Goal: Task Accomplishment & Management: Manage account settings

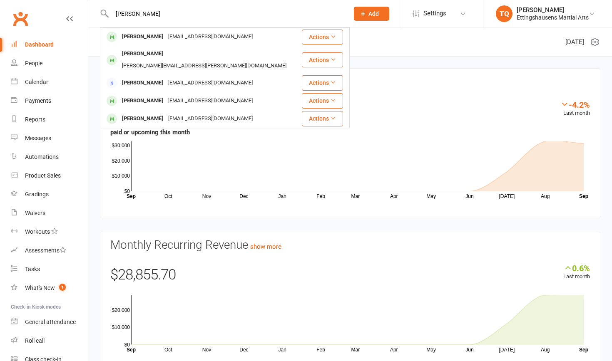
type input "[PERSON_NAME]"
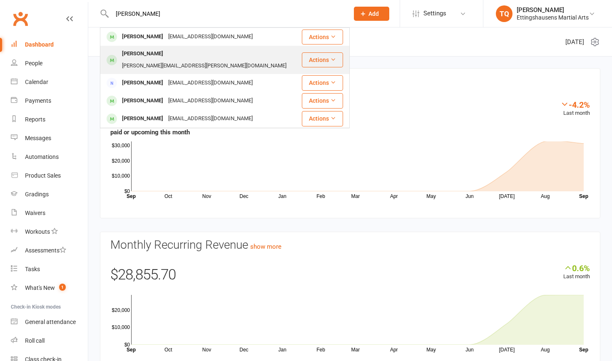
drag, startPoint x: 0, startPoint y: 0, endPoint x: 165, endPoint y: 57, distance: 175.0
click at [165, 60] on div "[PERSON_NAME][EMAIL_ADDRESS][PERSON_NAME][DOMAIN_NAME]" at bounding box center [204, 66] width 169 height 12
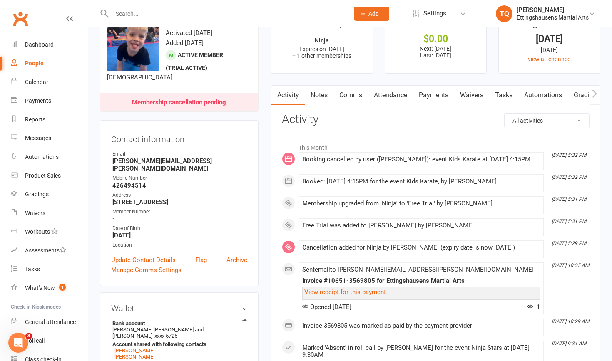
scroll to position [31, 0]
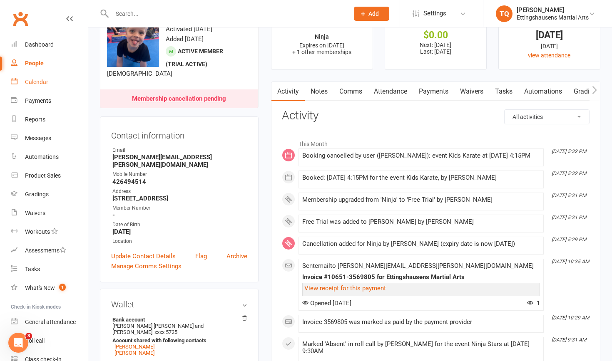
click at [31, 84] on div "Calendar" at bounding box center [36, 82] width 23 height 7
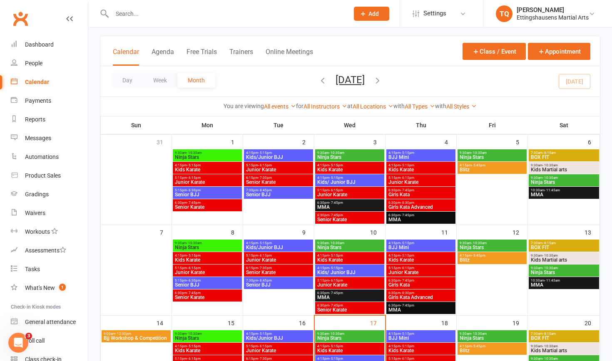
scroll to position [39, 0]
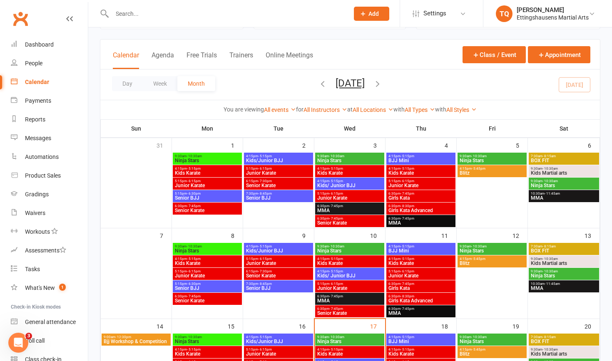
click at [382, 82] on icon "button" at bounding box center [377, 83] width 9 height 9
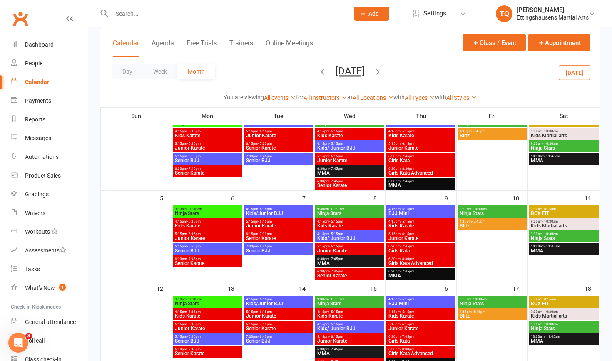
scroll to position [77, 0]
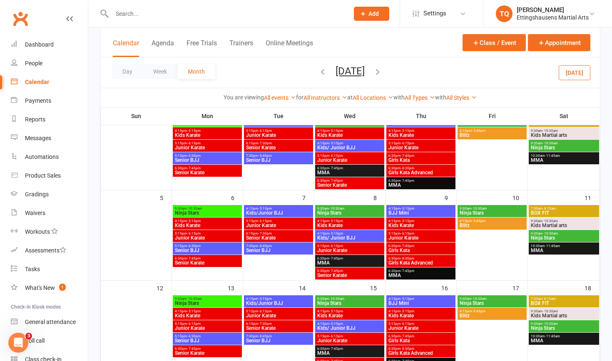
click at [331, 316] on span "Kids Karate" at bounding box center [350, 316] width 66 height 5
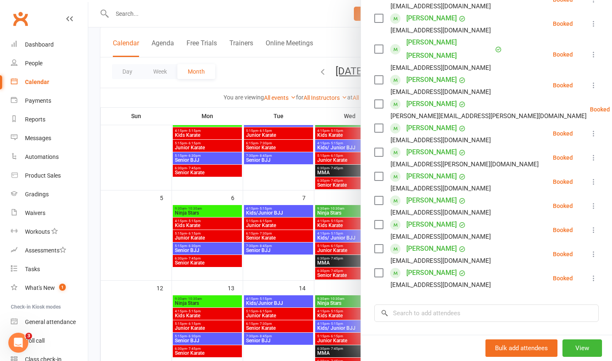
scroll to position [217, 0]
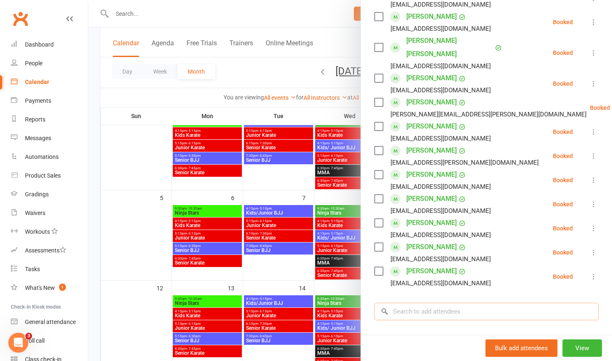
click at [416, 303] on input "search" at bounding box center [486, 311] width 224 height 17
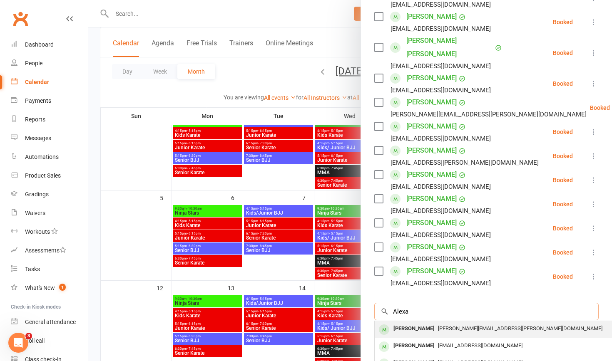
type input "Alexa"
click at [421, 323] on div "[PERSON_NAME]" at bounding box center [414, 329] width 48 height 12
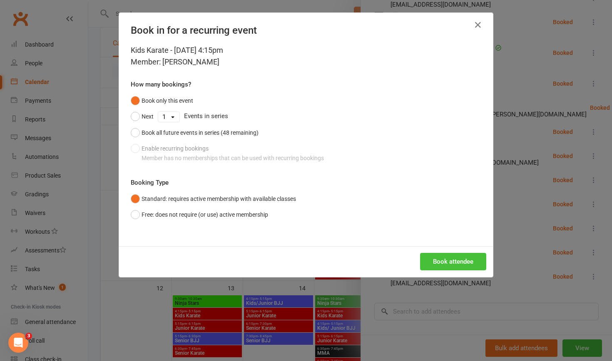
click at [446, 262] on button "Book attendee" at bounding box center [453, 261] width 66 height 17
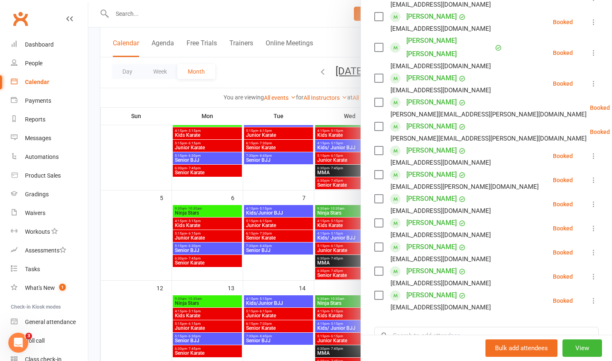
click at [117, 15] on div at bounding box center [350, 180] width 524 height 361
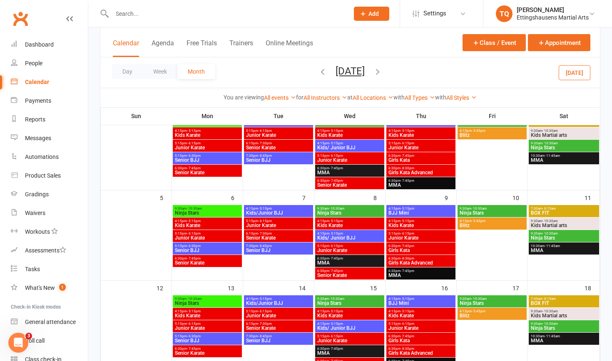
click at [117, 15] on input "text" at bounding box center [227, 14] width 234 height 12
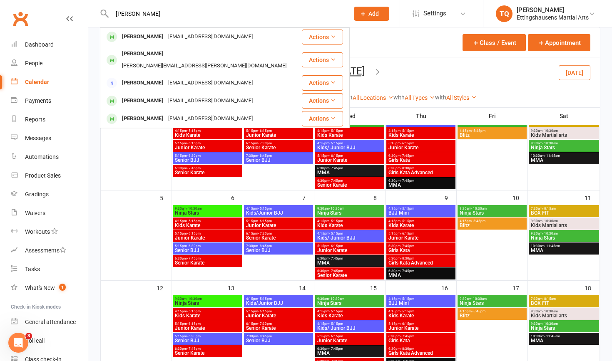
type input "Alex"
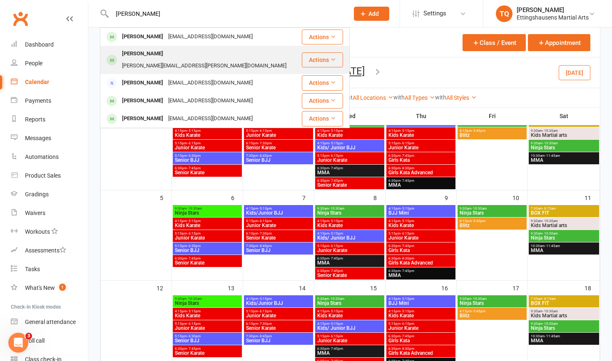
drag, startPoint x: 119, startPoint y: 27, endPoint x: 127, endPoint y: 55, distance: 29.2
click at [127, 55] on div "[PERSON_NAME]" at bounding box center [143, 54] width 46 height 12
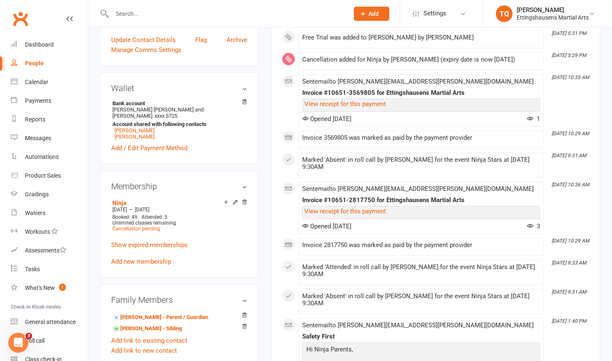
scroll to position [238, 0]
click at [44, 82] on div "Calendar" at bounding box center [36, 82] width 23 height 7
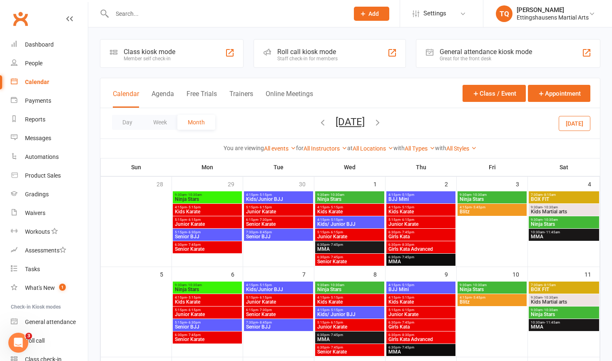
click at [318, 122] on icon "button" at bounding box center [322, 122] width 9 height 9
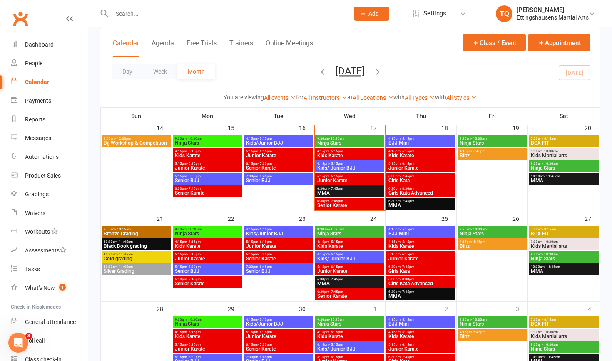
scroll to position [240, 0]
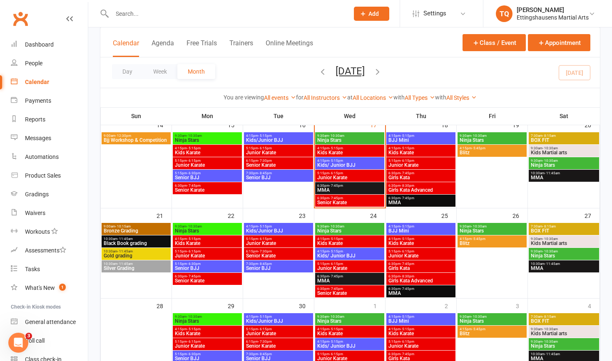
click at [137, 229] on span "Bronze Grading" at bounding box center [136, 231] width 66 height 5
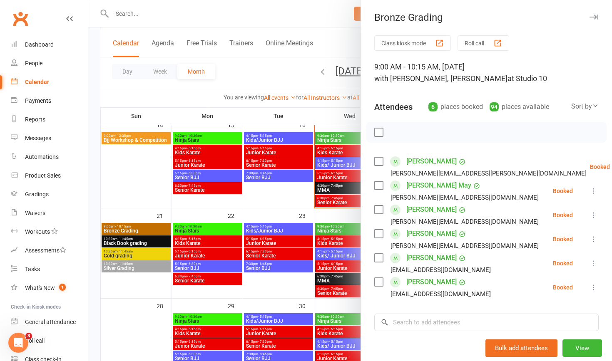
click at [137, 244] on div at bounding box center [350, 180] width 524 height 361
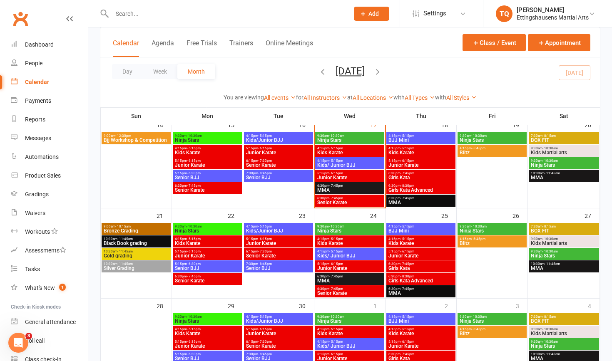
click at [137, 244] on span "Black Book grading" at bounding box center [136, 243] width 66 height 5
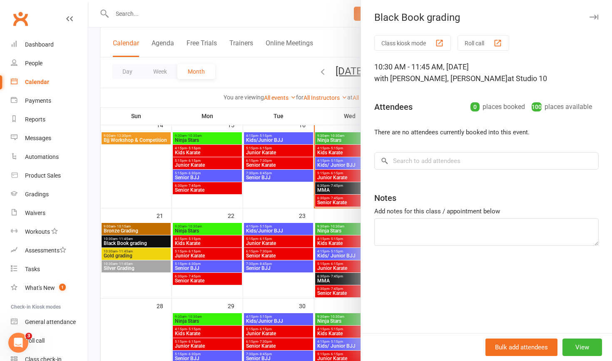
click at [134, 255] on div at bounding box center [350, 180] width 524 height 361
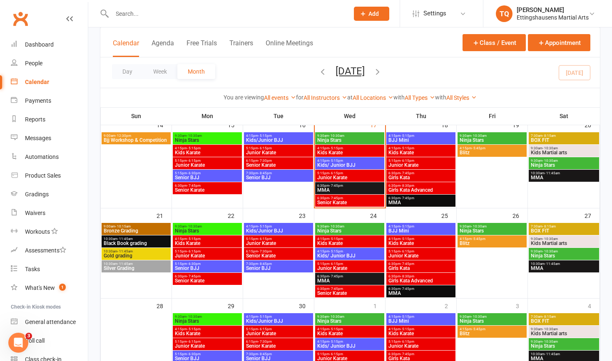
click at [134, 255] on span "Gold grading" at bounding box center [136, 256] width 66 height 5
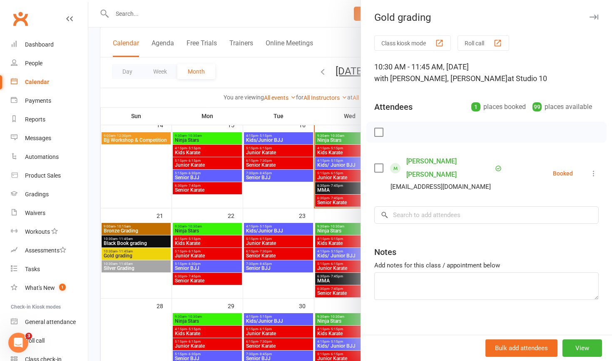
click at [128, 270] on div at bounding box center [350, 180] width 524 height 361
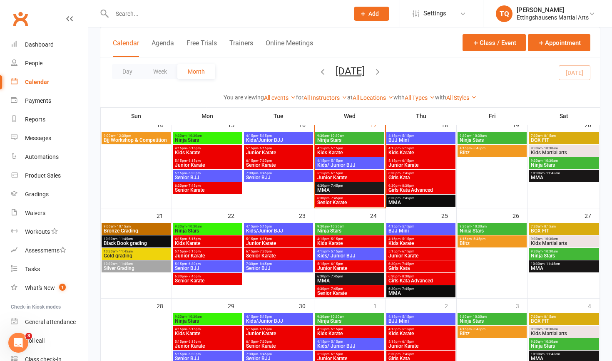
click at [128, 270] on span "Silver Grading" at bounding box center [136, 268] width 66 height 5
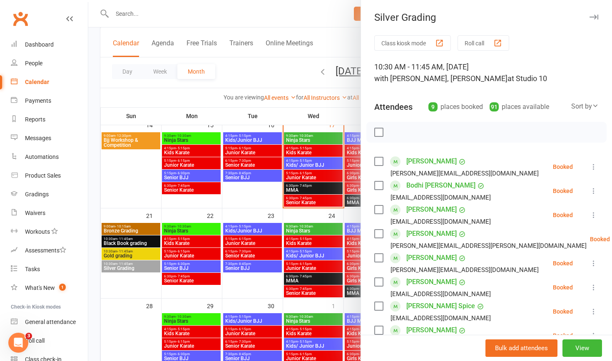
scroll to position [240, 0]
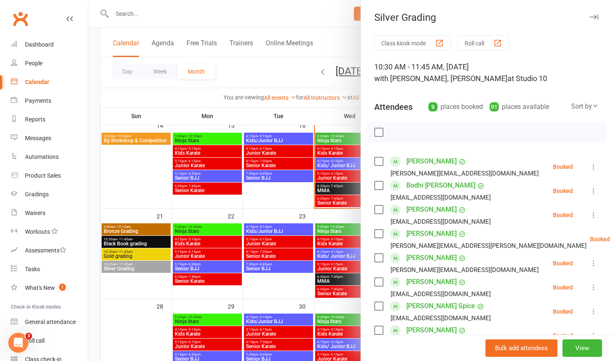
click at [114, 258] on div at bounding box center [350, 180] width 524 height 361
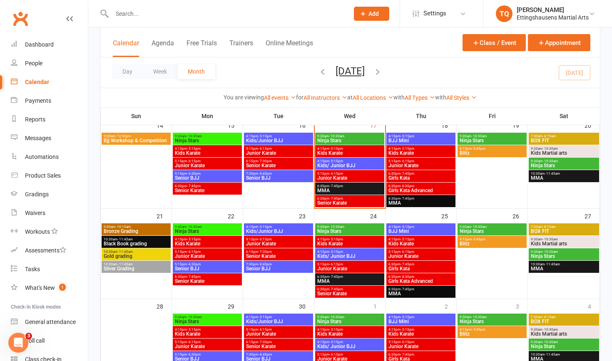
click at [115, 254] on span "Gold grading" at bounding box center [136, 256] width 66 height 5
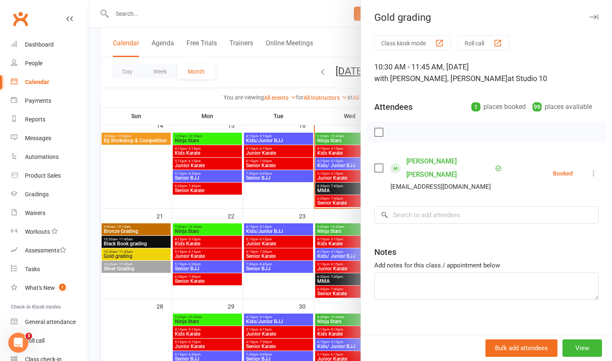
click at [119, 242] on div at bounding box center [350, 180] width 524 height 361
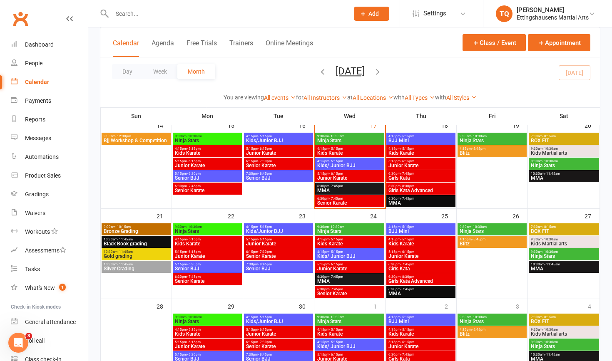
click at [119, 242] on span "Black Book grading" at bounding box center [136, 244] width 66 height 5
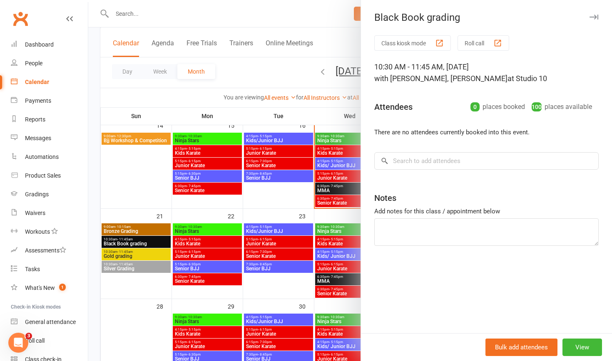
click at [120, 229] on div at bounding box center [350, 180] width 524 height 361
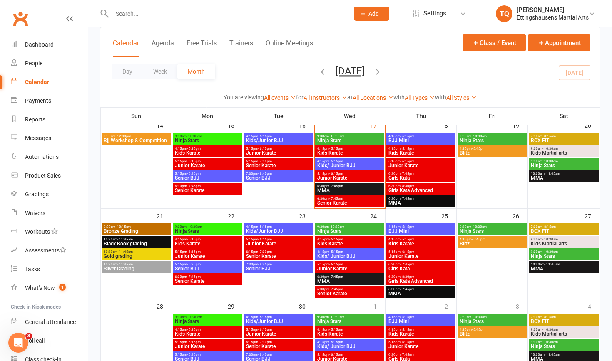
click at [120, 229] on span "Bronze Grading" at bounding box center [136, 231] width 66 height 5
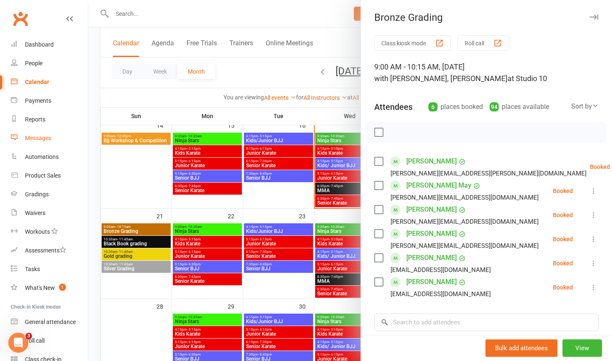
click at [37, 137] on div "Messages" at bounding box center [38, 138] width 26 height 7
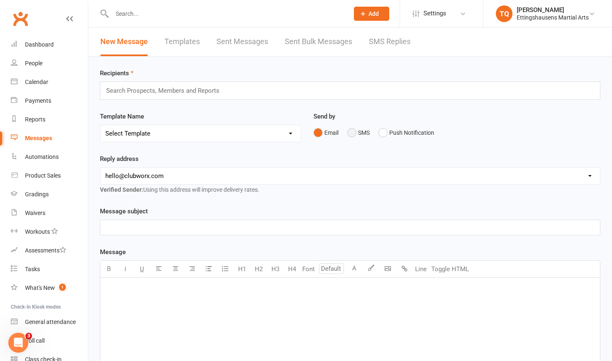
click at [353, 134] on button "SMS" at bounding box center [358, 133] width 22 height 16
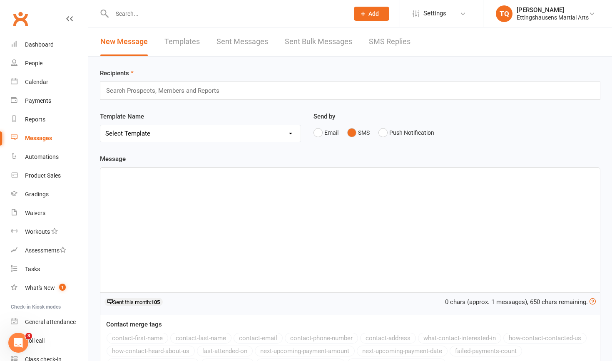
click at [122, 92] on input "text" at bounding box center [166, 90] width 122 height 11
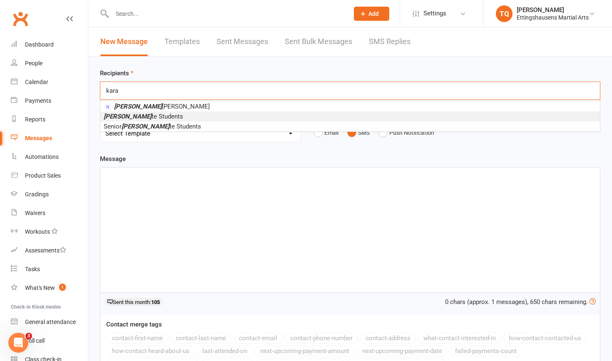
type input "kara"
click at [115, 116] on em "[PERSON_NAME]" at bounding box center [128, 116] width 48 height 7
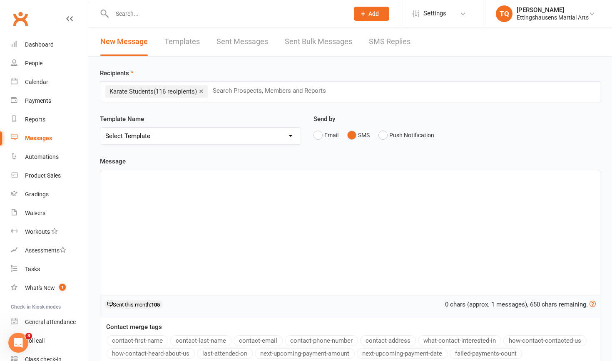
click at [123, 183] on div "﻿" at bounding box center [350, 232] width 500 height 125
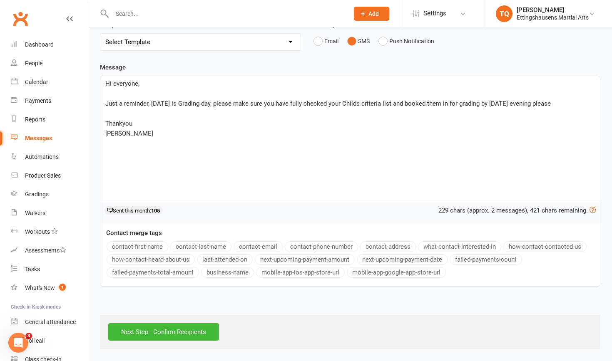
scroll to position [101, 0]
click at [161, 325] on input "Next Step - Confirm Recipients" at bounding box center [163, 332] width 111 height 17
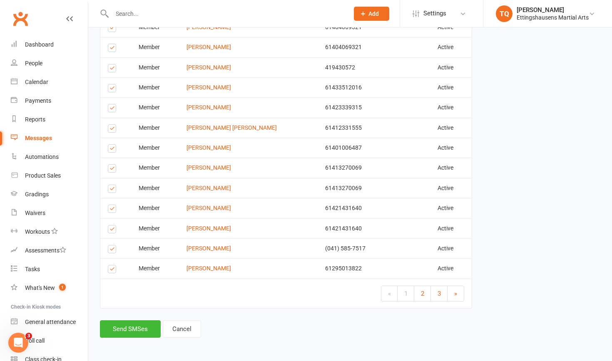
scroll to position [1014, 0]
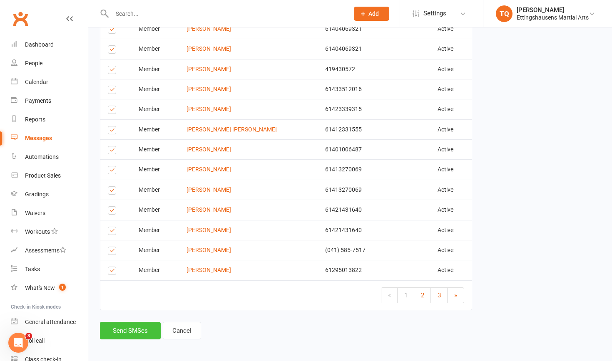
click at [129, 323] on button "Send SMSes" at bounding box center [130, 330] width 61 height 17
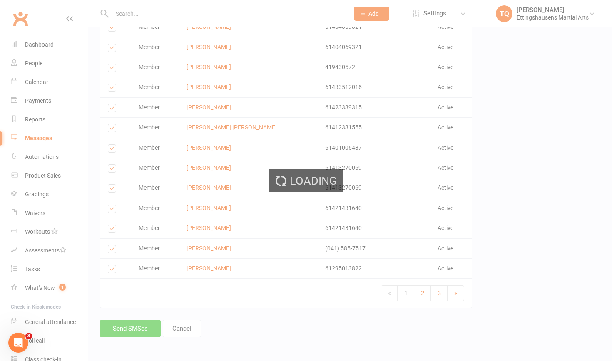
scroll to position [992, 0]
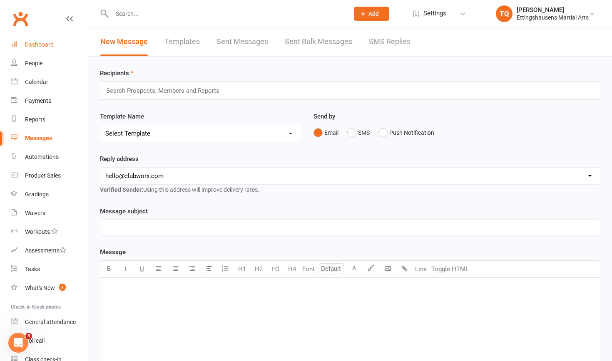
click at [40, 44] on div "Dashboard" at bounding box center [39, 44] width 29 height 7
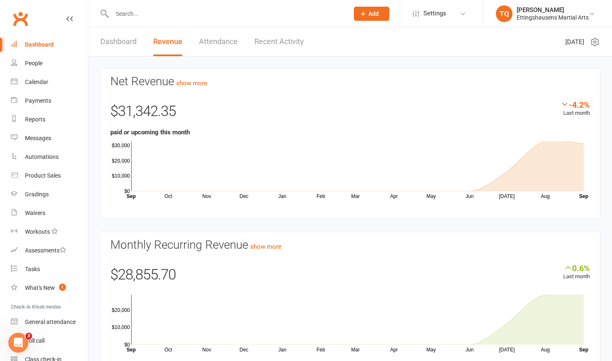
click at [366, 13] on icon at bounding box center [362, 13] width 7 height 7
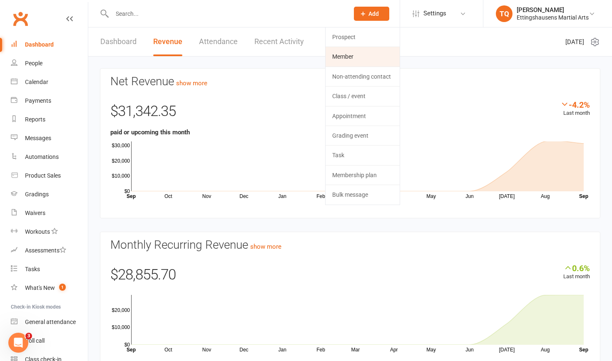
click at [359, 55] on link "Member" at bounding box center [363, 56] width 74 height 19
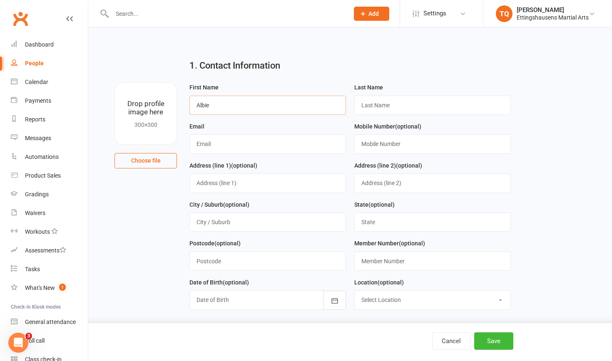
type input "Albie"
type input "[PERSON_NAME]"
type input "[PERSON_NAME][EMAIL_ADDRESS][PERSON_NAME][DOMAIN_NAME]"
type input "0459804346"
click at [333, 299] on icon "button" at bounding box center [335, 301] width 8 height 8
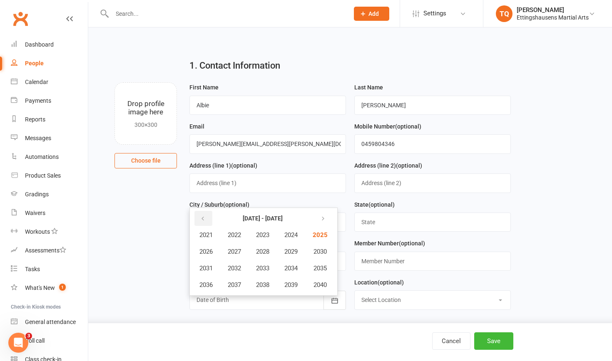
click at [204, 216] on icon "button" at bounding box center [203, 219] width 6 height 7
click at [265, 282] on span "2018" at bounding box center [262, 284] width 13 height 7
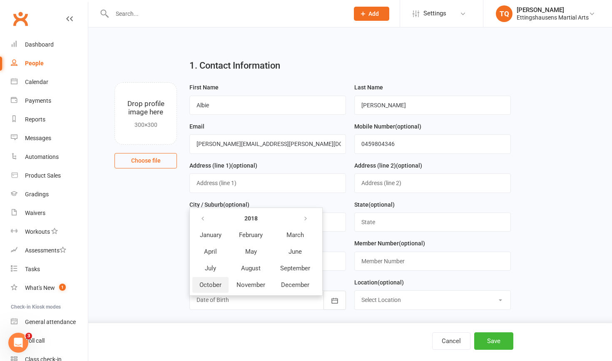
click at [210, 283] on span "October" at bounding box center [210, 284] width 22 height 7
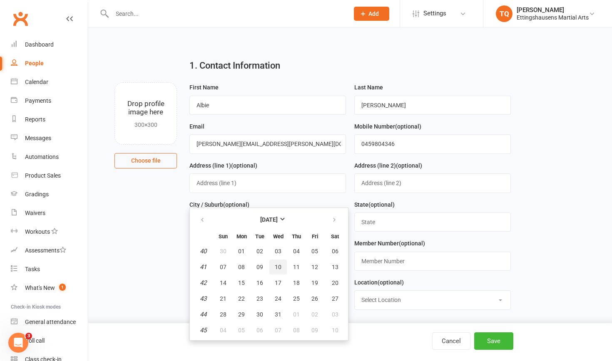
click at [277, 264] on span "10" at bounding box center [278, 267] width 7 height 7
type input "[DATE]"
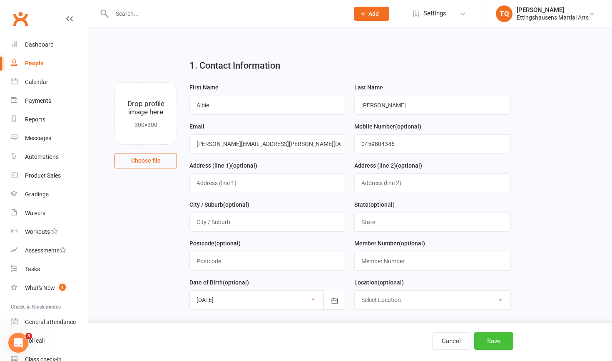
click at [495, 343] on button "Save" at bounding box center [493, 341] width 39 height 17
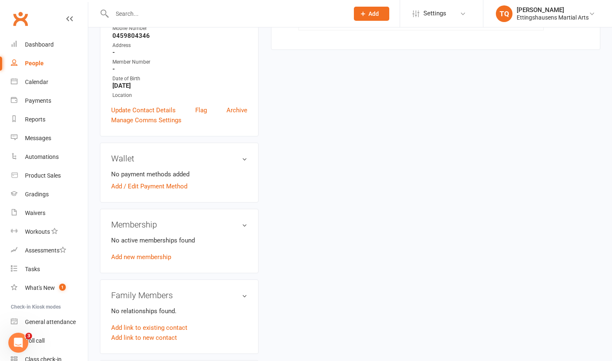
scroll to position [160, 0]
click at [244, 220] on h3 "Membership" at bounding box center [179, 224] width 136 height 9
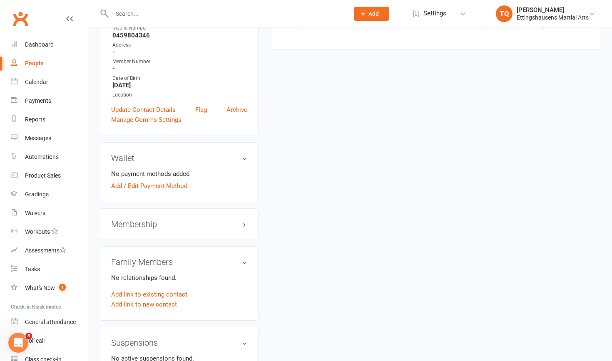
click at [244, 220] on h3 "Membership" at bounding box center [179, 224] width 136 height 9
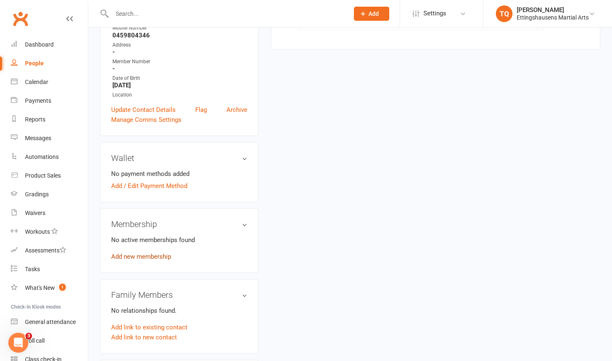
click at [154, 253] on link "Add new membership" at bounding box center [141, 256] width 60 height 7
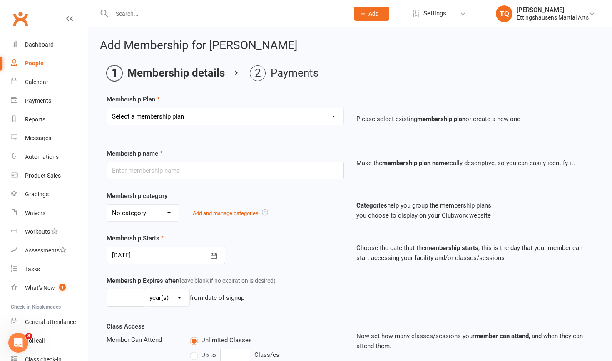
select select "9"
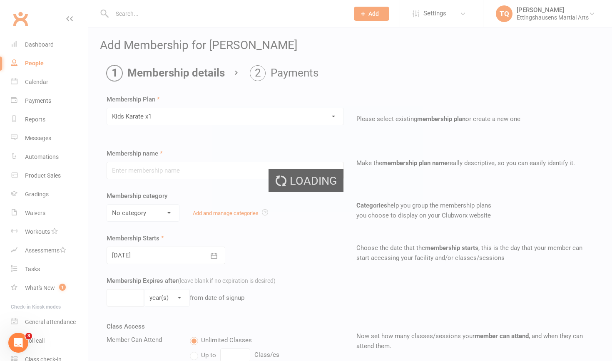
type input "Kids Karate x1"
select select "6"
type input "1"
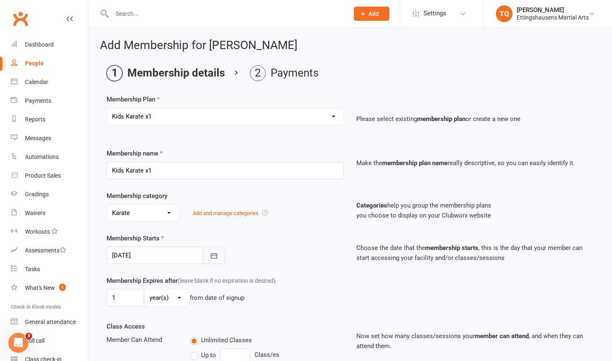
click at [215, 257] on icon "button" at bounding box center [214, 256] width 8 height 8
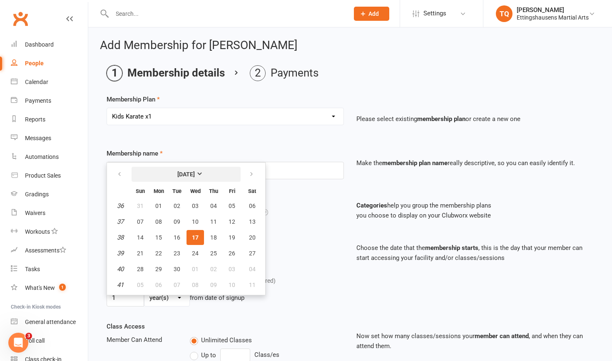
click at [195, 175] on strong "[DATE]" at bounding box center [185, 174] width 17 height 7
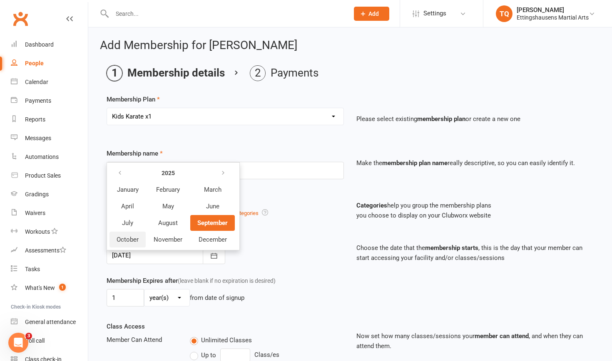
click at [127, 241] on span "October" at bounding box center [128, 239] width 22 height 7
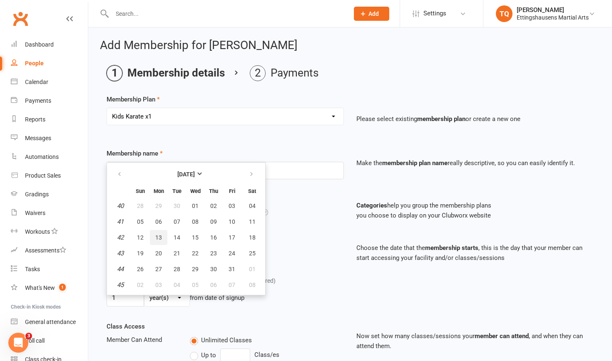
click at [157, 237] on span "13" at bounding box center [158, 237] width 7 height 7
type input "[DATE]"
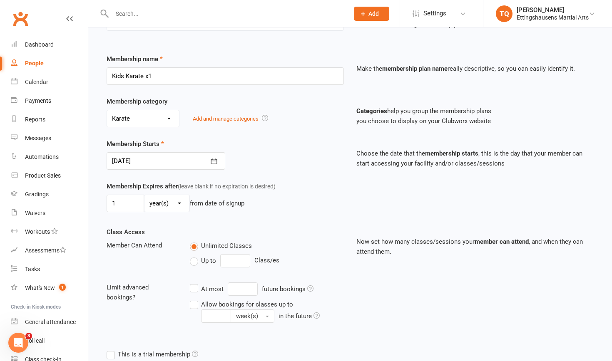
scroll to position [95, 0]
click at [192, 263] on label "Up to" at bounding box center [203, 261] width 26 height 10
click at [192, 256] on input "Up to" at bounding box center [192, 256] width 5 height 0
type input "0"
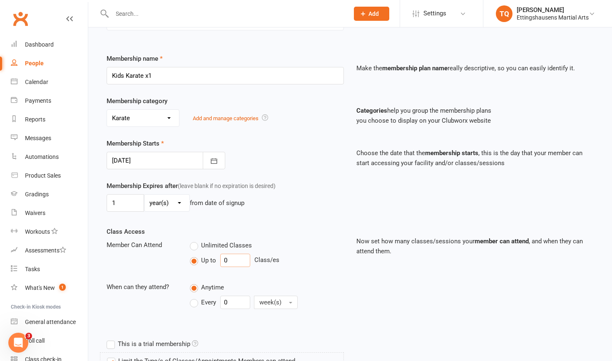
click at [234, 261] on input "0" at bounding box center [235, 260] width 30 height 13
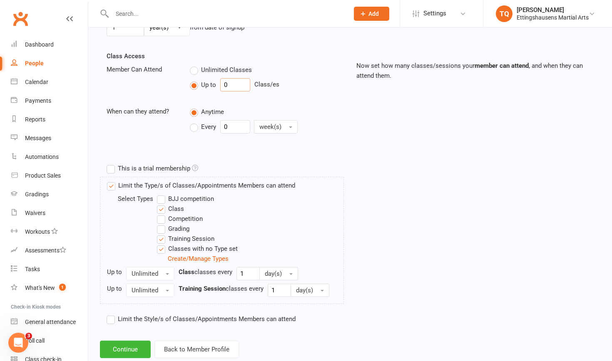
scroll to position [281, 0]
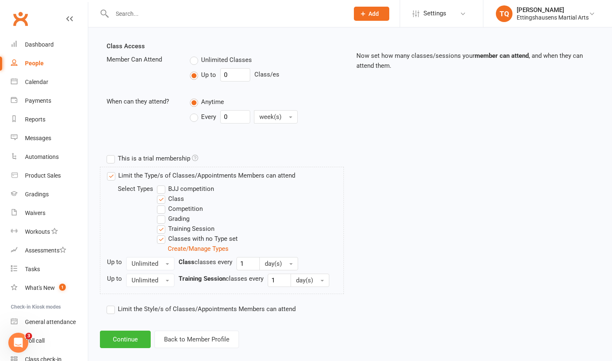
click at [110, 309] on label "Limit the Style/s of Classes/Appointments Members can attend" at bounding box center [201, 309] width 189 height 10
click at [110, 304] on input "Limit the Style/s of Classes/Appointments Members can attend" at bounding box center [109, 304] width 5 height 0
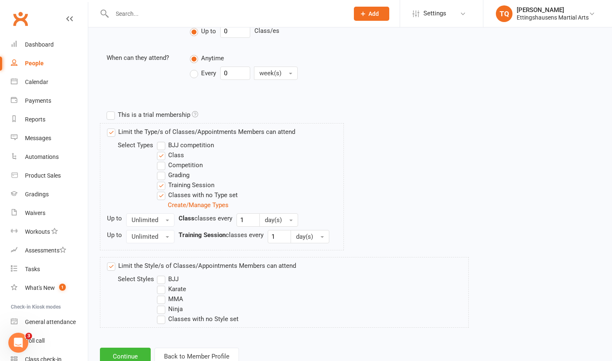
scroll to position [326, 0]
click at [161, 288] on label "Karate" at bounding box center [171, 288] width 29 height 10
click at [161, 283] on input "Karate" at bounding box center [159, 283] width 5 height 0
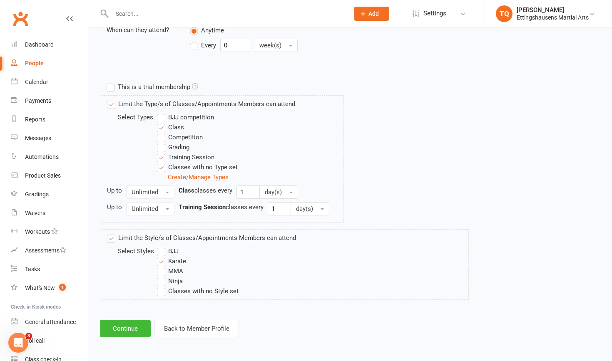
scroll to position [359, 0]
click at [127, 320] on button "Continue" at bounding box center [125, 328] width 51 height 17
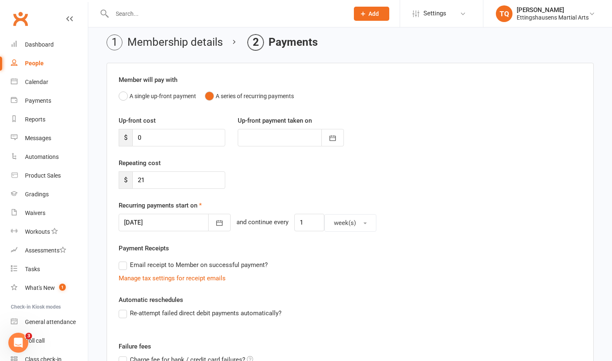
scroll to position [37, 0]
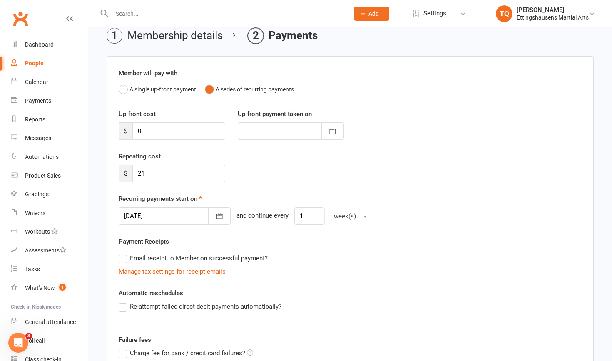
click at [124, 307] on label "Re-attempt failed direct debit payments automatically?" at bounding box center [200, 307] width 163 height 10
click at [124, 302] on input "Re-attempt failed direct debit payments automatically?" at bounding box center [121, 302] width 5 height 0
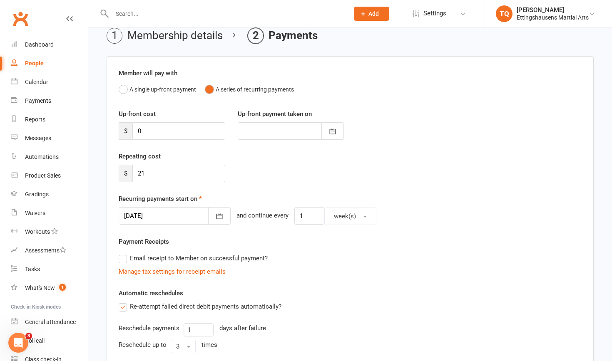
click at [124, 258] on label "Email receipt to Member on successful payment?" at bounding box center [193, 259] width 149 height 10
click at [124, 254] on input "Email receipt to Member on successful payment?" at bounding box center [121, 254] width 5 height 0
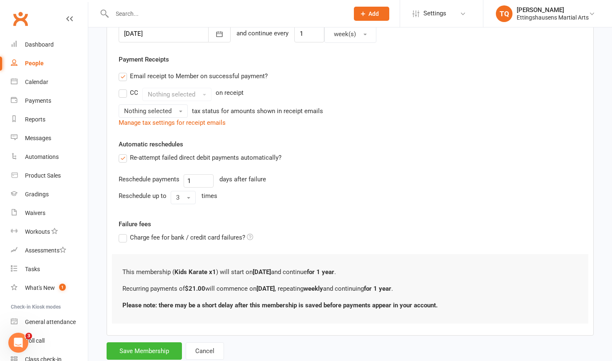
scroll to position [225, 0]
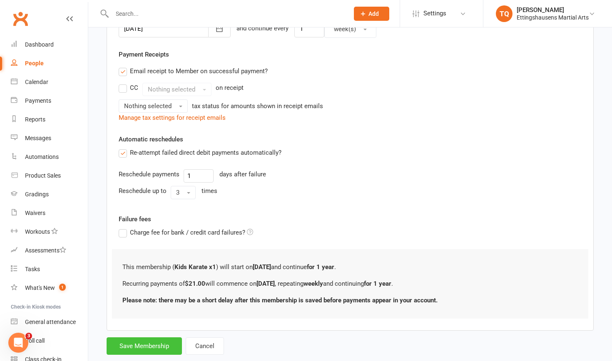
click at [135, 348] on button "Save Membership" at bounding box center [144, 346] width 75 height 17
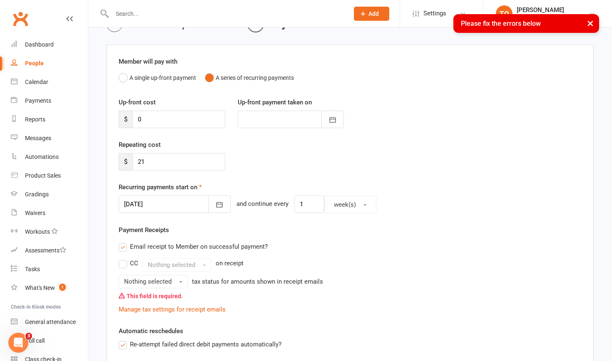
scroll to position [53, 0]
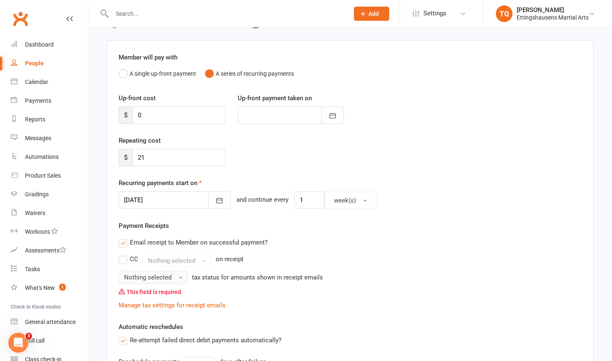
click at [180, 277] on span "button" at bounding box center [180, 278] width 3 height 2
click at [160, 294] on link "Inc tax" at bounding box center [160, 295] width 82 height 17
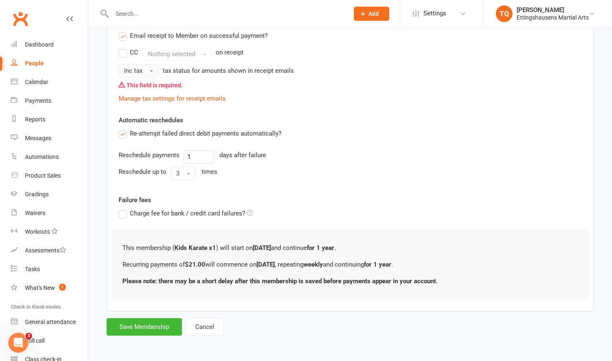
scroll to position [267, 0]
click at [137, 320] on button "Save Membership" at bounding box center [144, 327] width 75 height 17
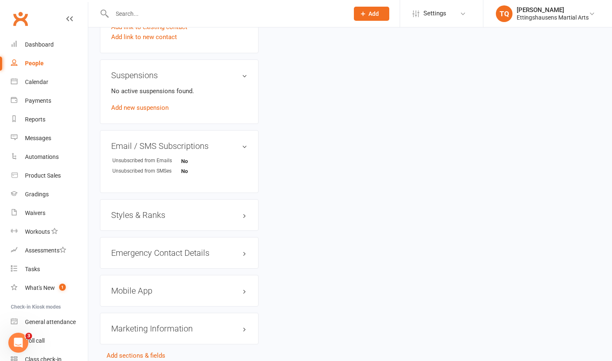
scroll to position [510, 0]
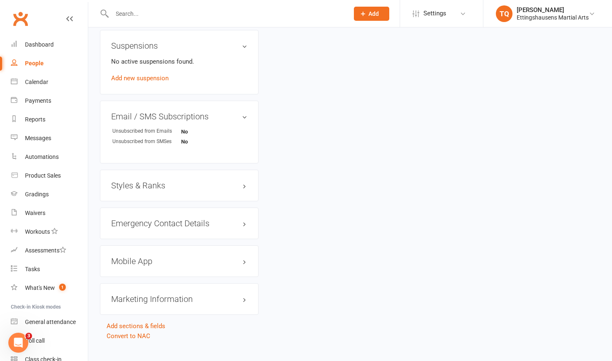
click at [245, 257] on h3 "Mobile App" at bounding box center [179, 261] width 136 height 9
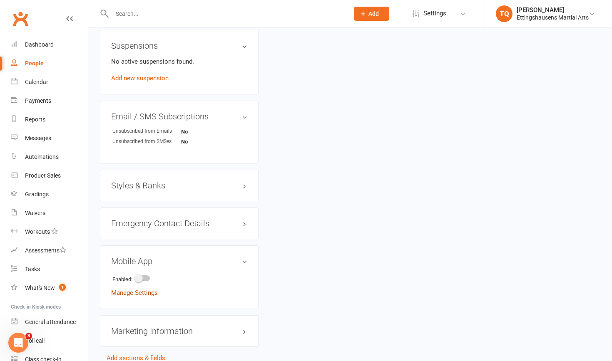
click at [139, 289] on link "Manage Settings" at bounding box center [134, 292] width 47 height 7
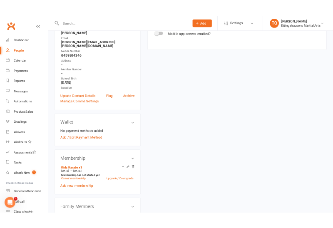
scroll to position [64, 0]
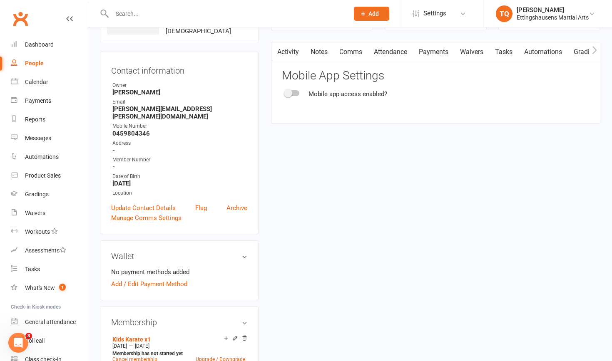
click at [287, 93] on span at bounding box center [288, 93] width 8 height 8
click at [285, 92] on input "checkbox" at bounding box center [285, 92] width 0 height 0
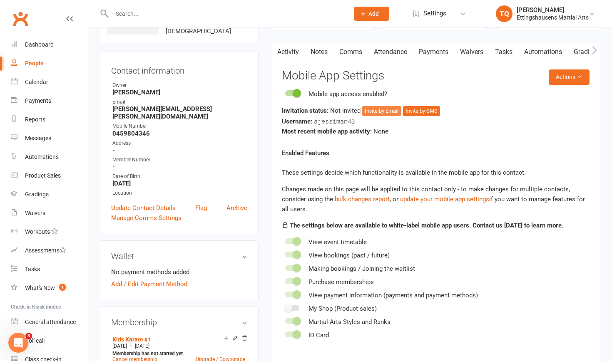
click at [384, 112] on button "Invite by Email" at bounding box center [381, 111] width 39 height 10
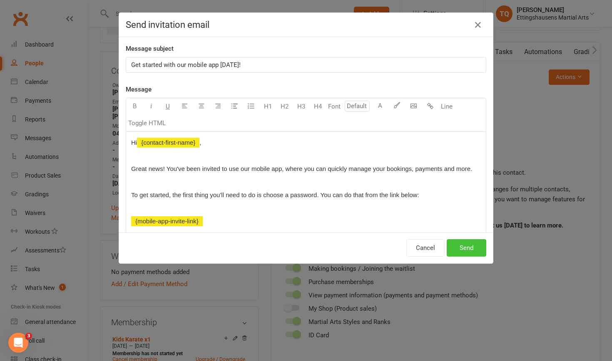
click at [468, 250] on button "Send" at bounding box center [467, 247] width 40 height 17
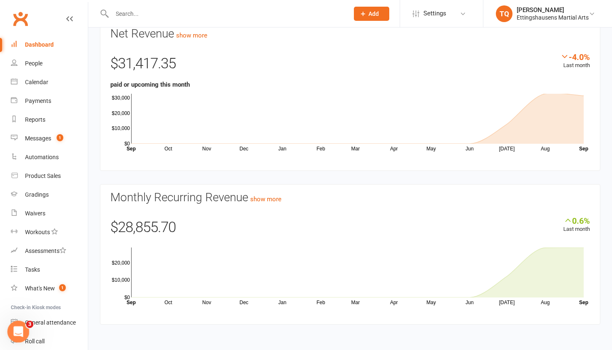
click at [21, 339] on div "Open Intercom Messenger" at bounding box center [16, 329] width 27 height 27
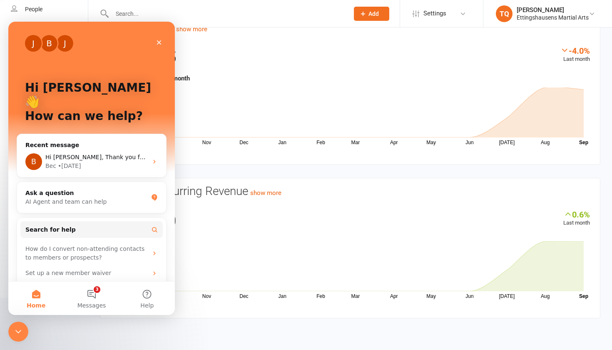
click at [408, 67] on div "$31,417.35" at bounding box center [350, 59] width 480 height 27
drag, startPoint x: 468, startPoint y: 50, endPoint x: 361, endPoint y: 42, distance: 107.3
click at [372, 48] on div "$31,417.35" at bounding box center [350, 59] width 480 height 27
click at [163, 43] on div "Close" at bounding box center [159, 42] width 15 height 15
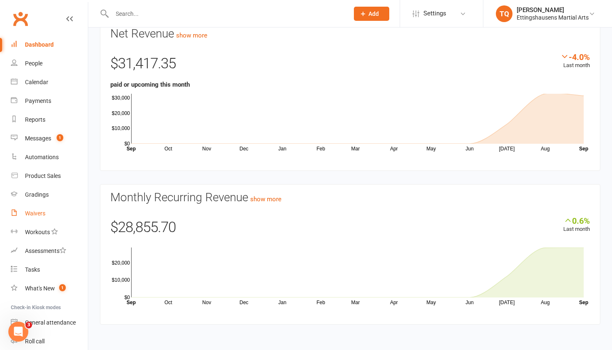
click at [38, 217] on link "Waivers" at bounding box center [49, 213] width 77 height 19
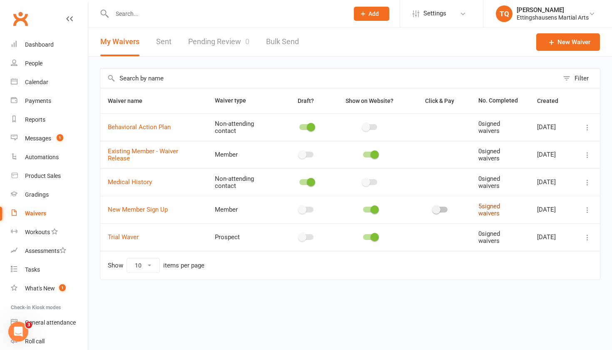
click at [483, 212] on link "5 signed waivers" at bounding box center [489, 209] width 22 height 15
click at [163, 212] on span "New Member Sign Up" at bounding box center [138, 210] width 60 height 16
click at [151, 209] on link "New Member Sign Up" at bounding box center [138, 209] width 60 height 7
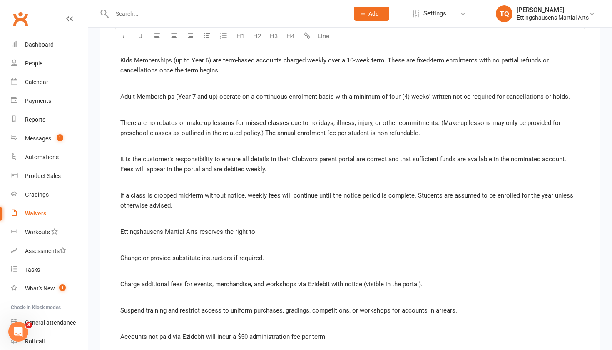
scroll to position [1171, 0]
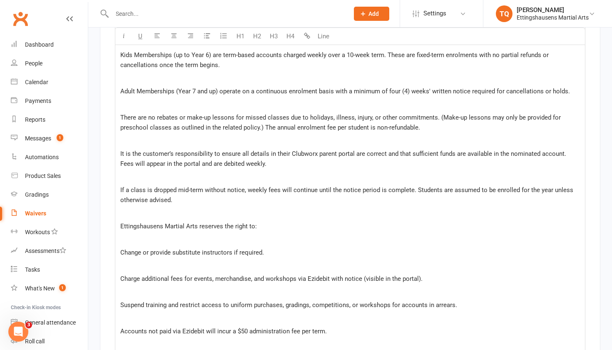
click at [327, 328] on p "Accounts not paid via Ezidebit will incur a $50 administration fee per term." at bounding box center [350, 331] width 460 height 10
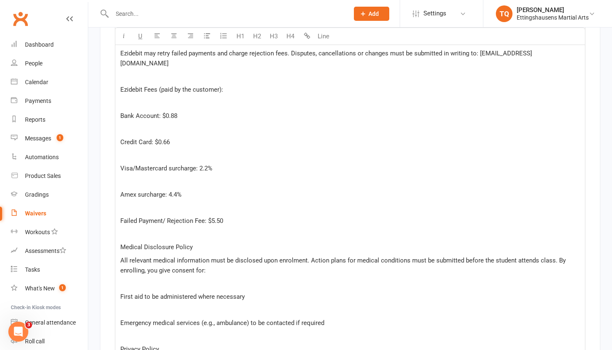
scroll to position [1603, 0]
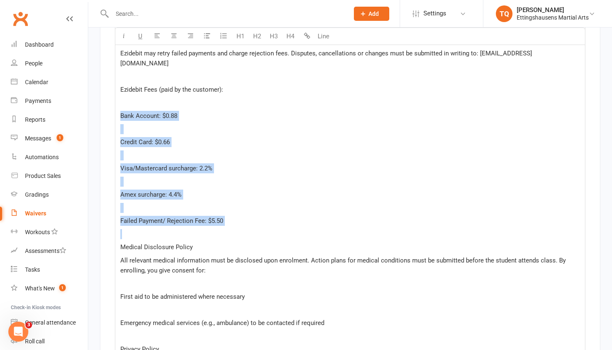
drag, startPoint x: 119, startPoint y: 113, endPoint x: 232, endPoint y: 228, distance: 161.1
click at [232, 228] on div "﻿ {First Name} ﻿ {Last Name} Payment Policy All lesson fees are billed weekly t…" at bounding box center [350, 155] width 470 height 1210
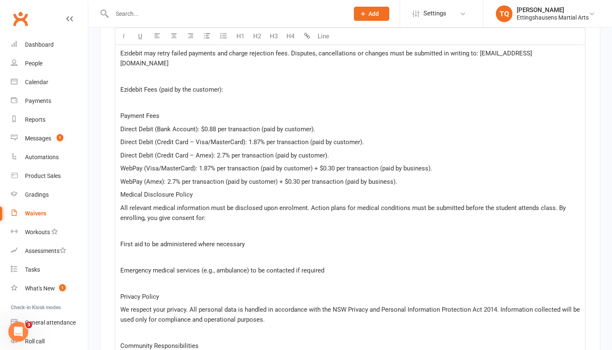
click at [121, 191] on span "Medical Disclosure Policy" at bounding box center [156, 194] width 72 height 7
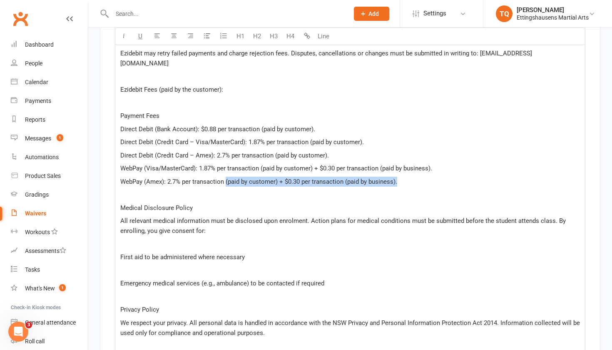
drag, startPoint x: 401, startPoint y: 178, endPoint x: 227, endPoint y: 179, distance: 174.5
click at [227, 179] on p "WebPay (Amex): 2.7% per transaction (paid by customer) + $0.30 per transaction …" at bounding box center [350, 182] width 460 height 10
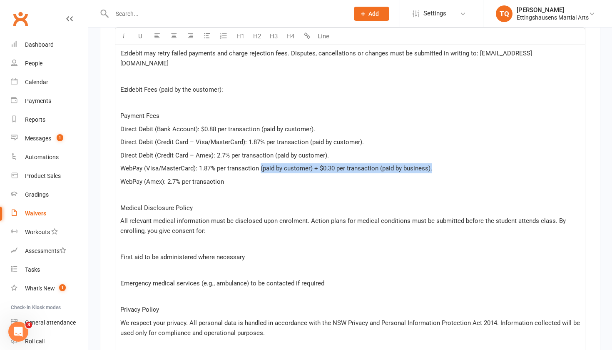
drag, startPoint x: 436, startPoint y: 166, endPoint x: 260, endPoint y: 163, distance: 175.3
click at [260, 163] on p "WebPay (Visa/MasterCard): 1.87% per transaction (paid by customer) + $0.30 per …" at bounding box center [350, 168] width 460 height 10
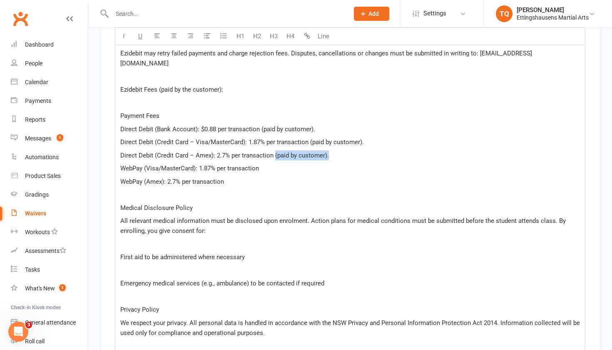
drag, startPoint x: 331, startPoint y: 149, endPoint x: 275, endPoint y: 152, distance: 55.9
click at [275, 152] on p "Direct Debit (Credit Card – Amex): 2.7% per transaction (paid by customer)." at bounding box center [350, 155] width 460 height 10
drag, startPoint x: 364, startPoint y: 139, endPoint x: 310, endPoint y: 136, distance: 54.2
click at [310, 137] on p "Direct Debit (Credit Card – Visa/MasterCard): 1.87% per transaction (paid by cu…" at bounding box center [350, 142] width 460 height 10
drag, startPoint x: 316, startPoint y: 127, endPoint x: 262, endPoint y: 125, distance: 54.6
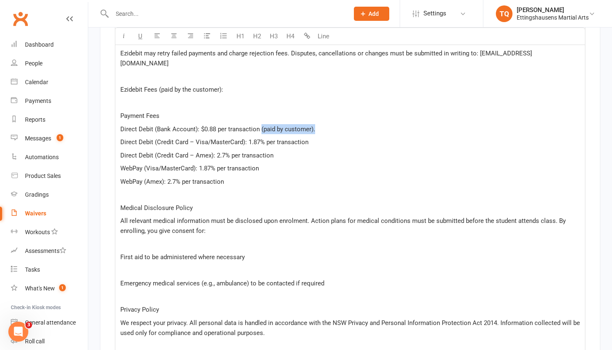
click at [262, 125] on p "Direct Debit (Bank Account): $0.88 per transaction (paid by customer)." at bounding box center [350, 129] width 460 height 10
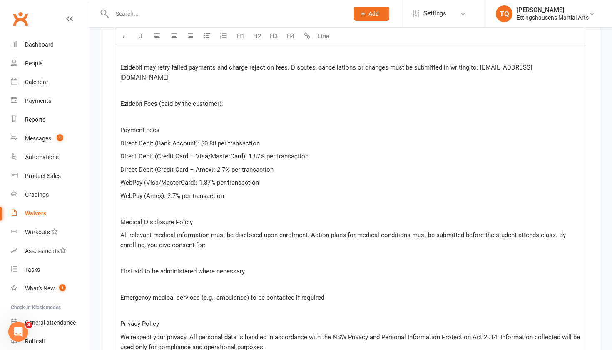
scroll to position [1588, 0]
drag, startPoint x: 226, startPoint y: 103, endPoint x: 159, endPoint y: 101, distance: 66.7
click at [159, 101] on p "Ezidebit Fees (paid by the customer):" at bounding box center [350, 105] width 460 height 10
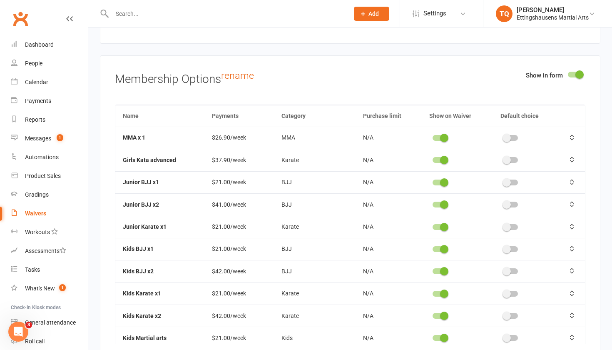
scroll to position [0, 0]
click at [443, 138] on span at bounding box center [444, 138] width 8 height 8
click at [433, 137] on input "checkbox" at bounding box center [433, 137] width 0 height 0
click at [443, 160] on span at bounding box center [444, 160] width 8 height 8
click at [433, 159] on input "checkbox" at bounding box center [433, 159] width 0 height 0
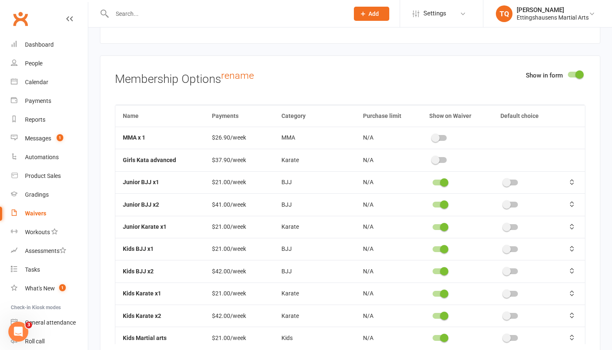
click at [445, 183] on td at bounding box center [457, 182] width 71 height 22
click at [444, 180] on span at bounding box center [444, 182] width 8 height 8
click at [433, 181] on input "checkbox" at bounding box center [433, 181] width 0 height 0
click at [441, 202] on span at bounding box center [444, 204] width 8 height 8
click at [433, 203] on input "checkbox" at bounding box center [433, 203] width 0 height 0
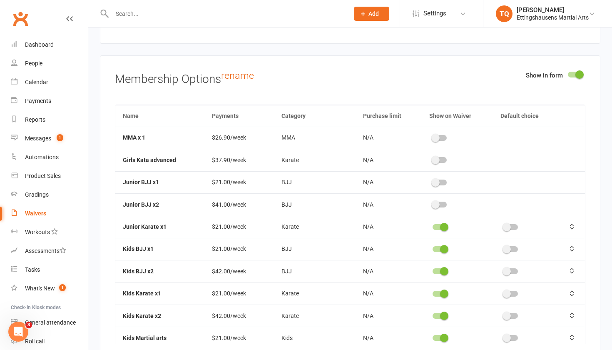
click at [443, 223] on span at bounding box center [444, 227] width 8 height 8
click at [433, 226] on input "checkbox" at bounding box center [433, 226] width 0 height 0
click at [443, 224] on label at bounding box center [440, 227] width 14 height 6
click at [433, 226] on input "checkbox" at bounding box center [433, 226] width 0 height 0
click at [443, 227] on td at bounding box center [457, 227] width 71 height 22
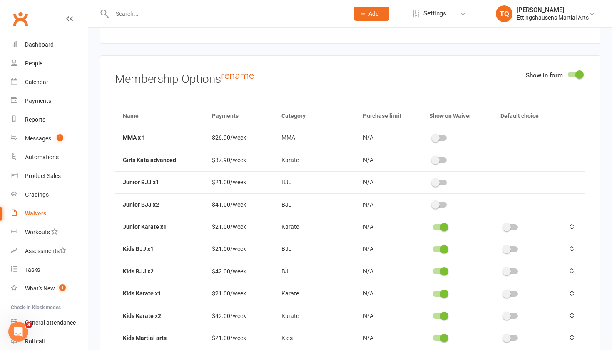
click at [443, 227] on td at bounding box center [457, 227] width 71 height 22
click at [445, 226] on span at bounding box center [444, 227] width 8 height 8
click at [433, 226] on input "checkbox" at bounding box center [433, 226] width 0 height 0
click at [442, 246] on span at bounding box center [444, 249] width 8 height 8
click at [433, 248] on input "checkbox" at bounding box center [433, 248] width 0 height 0
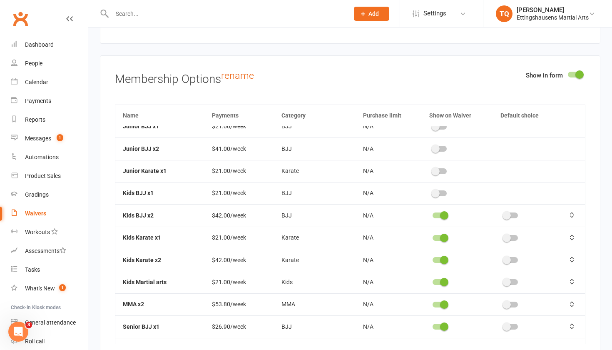
scroll to position [59, 0]
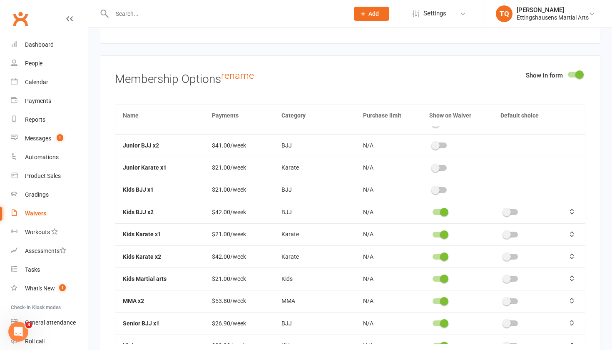
click at [443, 208] on span at bounding box center [444, 212] width 8 height 8
click at [433, 211] on input "checkbox" at bounding box center [433, 211] width 0 height 0
click at [443, 233] on span at bounding box center [444, 234] width 8 height 8
click at [433, 233] on input "checkbox" at bounding box center [433, 233] width 0 height 0
click at [443, 252] on span at bounding box center [444, 256] width 8 height 8
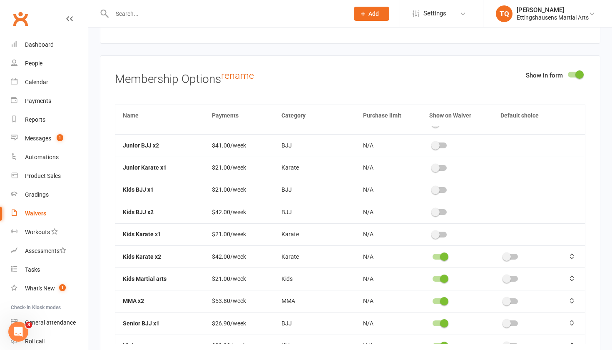
click at [433, 255] on input "checkbox" at bounding box center [433, 255] width 0 height 0
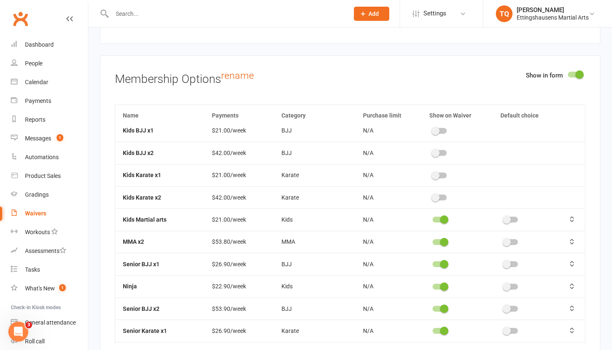
scroll to position [123, 0]
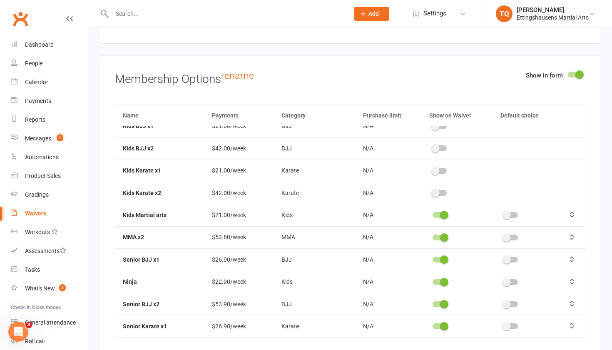
click at [443, 211] on span at bounding box center [444, 215] width 8 height 8
click at [433, 214] on input "checkbox" at bounding box center [433, 214] width 0 height 0
click at [444, 233] on span at bounding box center [444, 237] width 8 height 8
click at [433, 236] on input "checkbox" at bounding box center [433, 236] width 0 height 0
click at [444, 255] on span at bounding box center [444, 259] width 8 height 8
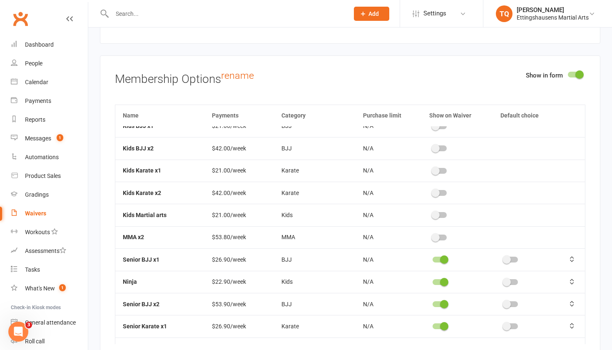
click at [433, 258] on input "checkbox" at bounding box center [433, 258] width 0 height 0
click at [444, 278] on span at bounding box center [444, 282] width 8 height 8
click at [433, 281] on input "checkbox" at bounding box center [433, 281] width 0 height 0
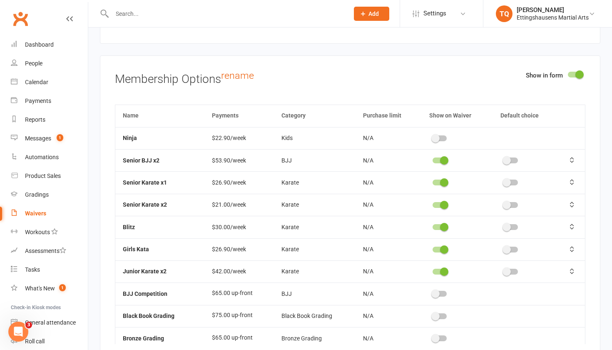
scroll to position [271, 0]
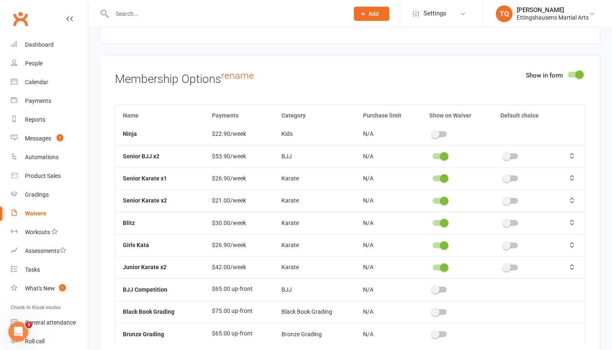
click at [441, 152] on span at bounding box center [444, 156] width 8 height 8
click at [433, 155] on input "checkbox" at bounding box center [433, 155] width 0 height 0
click at [443, 178] on td at bounding box center [457, 178] width 71 height 22
click at [443, 174] on span at bounding box center [444, 178] width 8 height 8
click at [433, 177] on input "checkbox" at bounding box center [433, 177] width 0 height 0
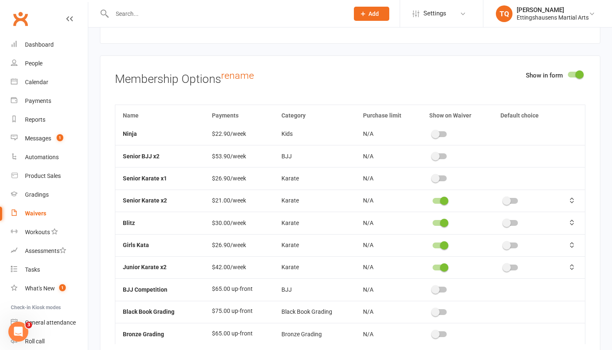
click at [441, 219] on span at bounding box center [444, 223] width 8 height 8
click at [433, 222] on input "checkbox" at bounding box center [433, 222] width 0 height 0
click at [443, 241] on span at bounding box center [444, 245] width 8 height 8
click at [433, 244] on input "checkbox" at bounding box center [433, 244] width 0 height 0
click at [443, 263] on span at bounding box center [444, 267] width 8 height 8
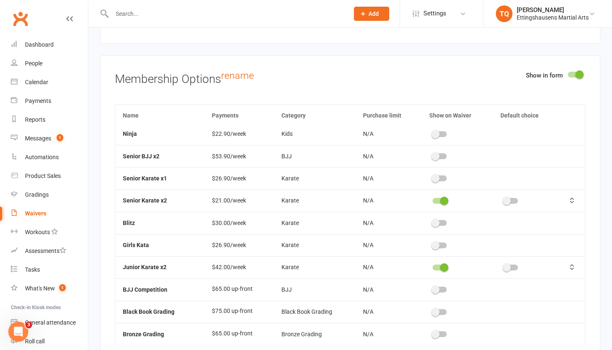
click at [433, 266] on input "checkbox" at bounding box center [433, 266] width 0 height 0
click at [442, 197] on span at bounding box center [444, 201] width 8 height 8
click at [433, 199] on input "checkbox" at bounding box center [433, 199] width 0 height 0
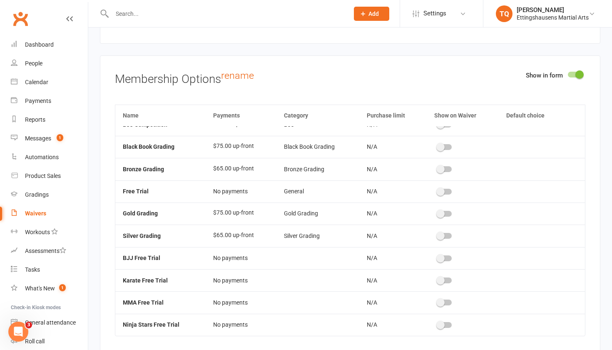
scroll to position [435, 0]
click at [578, 77] on div "Show in form" at bounding box center [556, 76] width 60 height 13
click at [579, 74] on span at bounding box center [579, 74] width 8 height 8
click at [568, 73] on input "checkbox" at bounding box center [568, 73] width 0 height 0
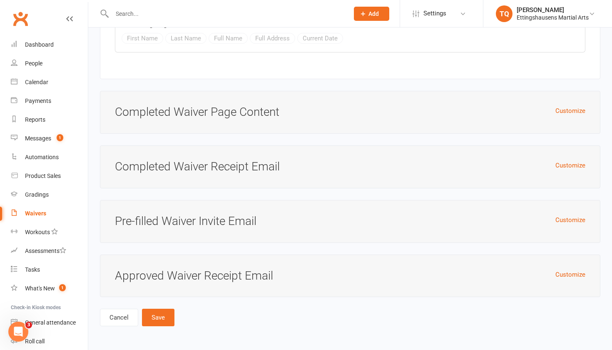
scroll to position [3579, 0]
click at [168, 314] on button "Save" at bounding box center [158, 317] width 32 height 17
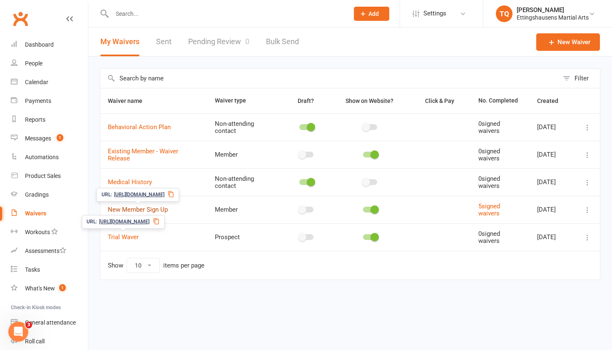
click at [144, 208] on link "New Member Sign Up" at bounding box center [138, 209] width 60 height 7
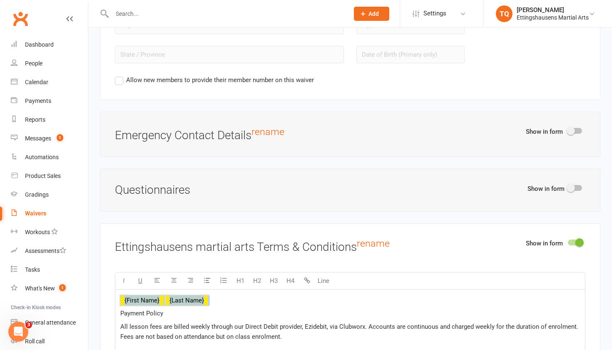
scroll to position [856, 0]
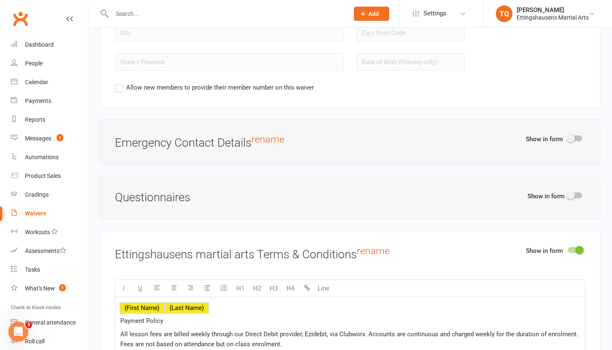
drag, startPoint x: 120, startPoint y: 105, endPoint x: 301, endPoint y: 312, distance: 275.0
drag, startPoint x: 364, startPoint y: 306, endPoint x: 367, endPoint y: 158, distance: 147.4
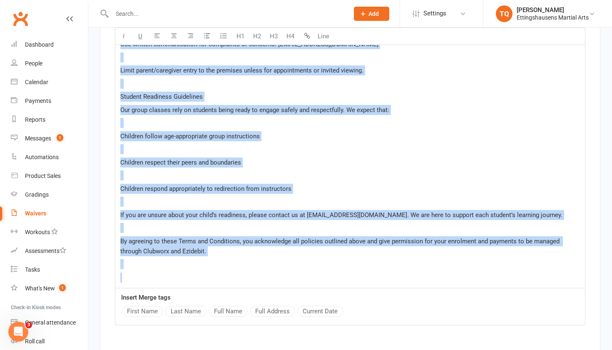
scroll to position [2052, 0]
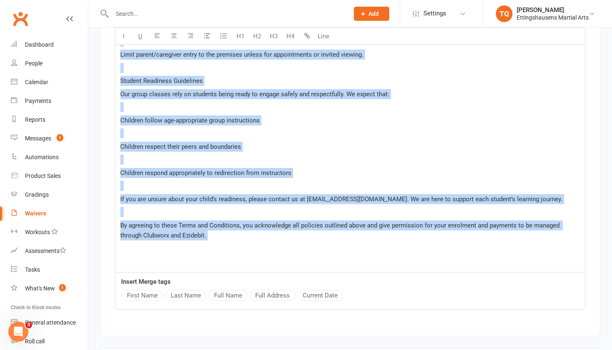
drag, startPoint x: 121, startPoint y: 112, endPoint x: 352, endPoint y: 238, distance: 263.5
copy div "Payment Policy All lesson fees are billed weekly through our Direct Debit provi…"
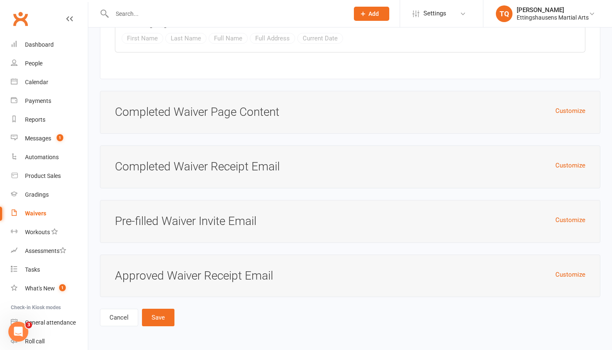
scroll to position [3579, 0]
click at [565, 215] on button "Customize" at bounding box center [570, 220] width 30 height 10
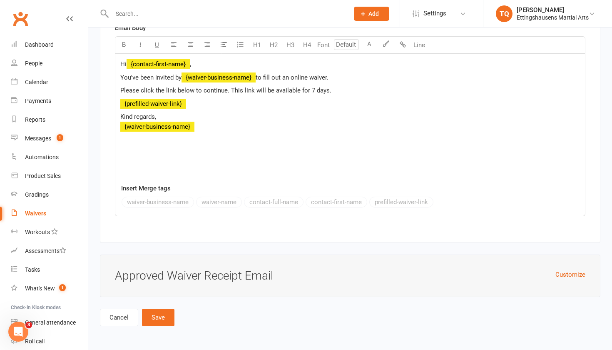
scroll to position [3863, 0]
click at [171, 309] on button "Save" at bounding box center [158, 317] width 32 height 17
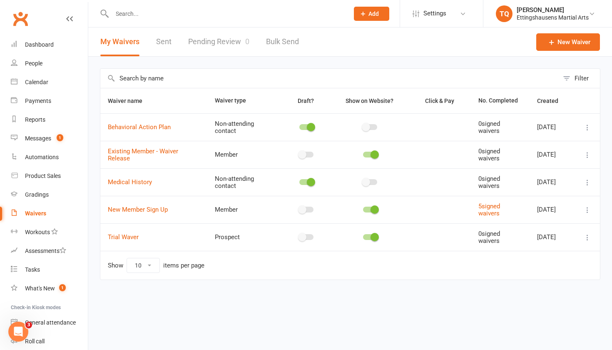
click at [229, 214] on td "Member" at bounding box center [244, 209] width 75 height 27
click at [229, 210] on td "Member" at bounding box center [244, 209] width 75 height 27
click at [588, 206] on icon at bounding box center [587, 210] width 8 height 8
click at [565, 230] on link "Edit waiver" at bounding box center [543, 224] width 98 height 17
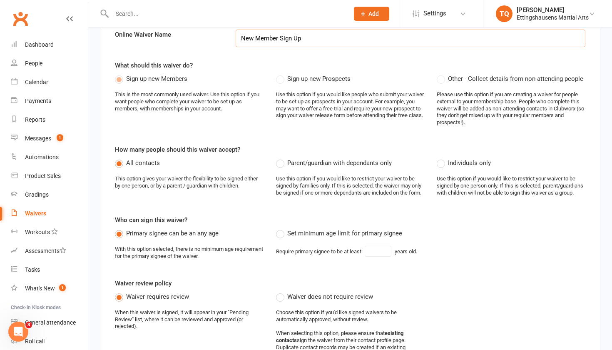
scroll to position [78, 0]
click at [447, 81] on label "Other - Collect details from non-attending people" at bounding box center [510, 78] width 147 height 10
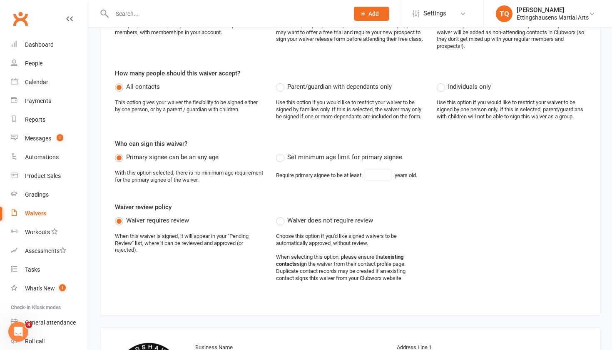
scroll to position [154, 0]
click at [284, 162] on label "Set minimum age limit for primary signee" at bounding box center [339, 157] width 126 height 10
click at [281, 152] on input "Set minimum age limit for primary signee" at bounding box center [278, 152] width 5 height 0
type input "18"
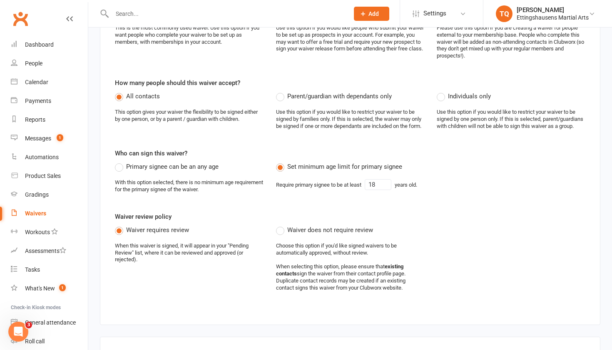
scroll to position [144, 0]
click at [279, 96] on label "Parent/guardian with dependants only" at bounding box center [334, 97] width 116 height 10
click at [279, 92] on input "Parent/guardian with dependants only" at bounding box center [278, 92] width 5 height 0
click at [446, 93] on label "Individuals only" at bounding box center [464, 97] width 54 height 10
click at [442, 92] on input "Individuals only" at bounding box center [439, 92] width 5 height 0
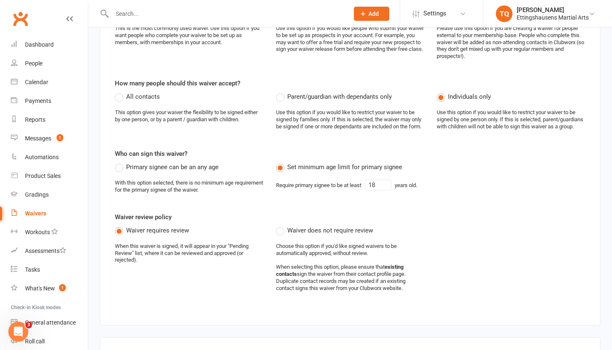
click at [120, 98] on label "All contacts" at bounding box center [137, 97] width 45 height 10
click at [120, 92] on input "All contacts" at bounding box center [117, 92] width 5 height 0
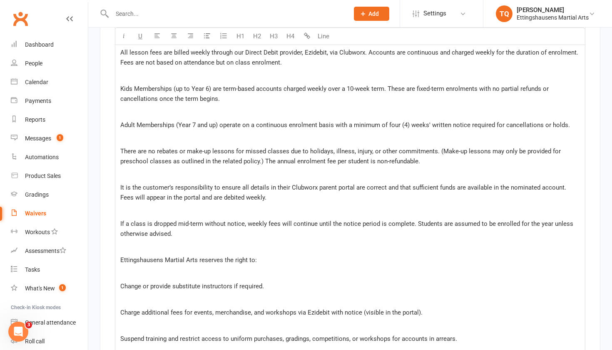
scroll to position [1139, 0]
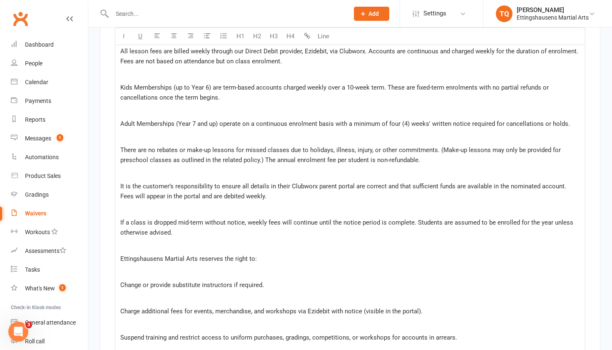
click at [569, 122] on p "Adult Memberships (Year 7 and up) operate on a continuous enrolment basis with …" at bounding box center [350, 124] width 460 height 10
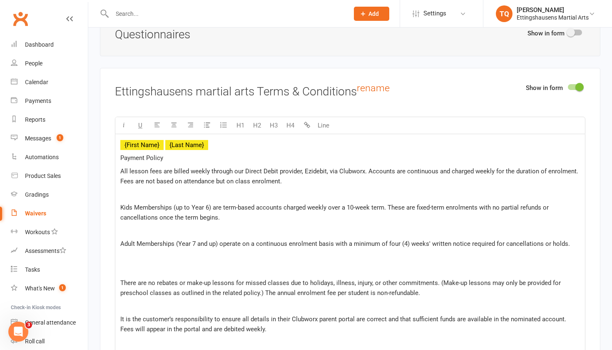
scroll to position [1019, 0]
click at [290, 179] on p "All lesson fees are billed weekly through our Direct Debit provider, Ezidebit, …" at bounding box center [350, 176] width 460 height 20
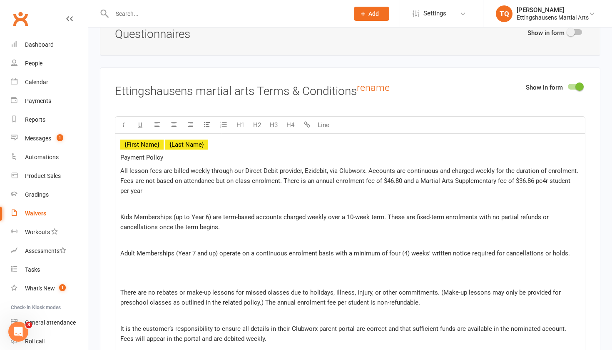
click at [402, 179] on span "All lesson fees are billed weekly through our Direct Debit provider, Ezidebit, …" at bounding box center [350, 180] width 460 height 27
click at [249, 188] on span "All lesson fees are billed weekly through our Direct Debit provider, Ezidebit, …" at bounding box center [350, 180] width 460 height 27
click at [294, 188] on p "All lesson fees are billed weekly through our Direct Debit provider, Ezidebit, …" at bounding box center [350, 181] width 460 height 30
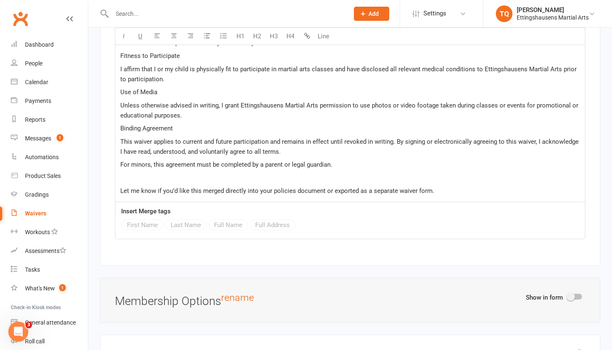
scroll to position [2632, 0]
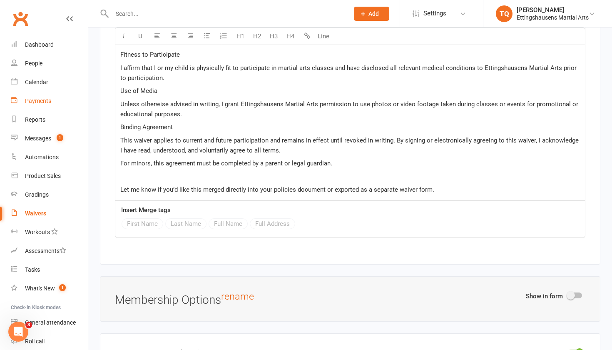
click at [37, 100] on div "Payments" at bounding box center [38, 100] width 26 height 7
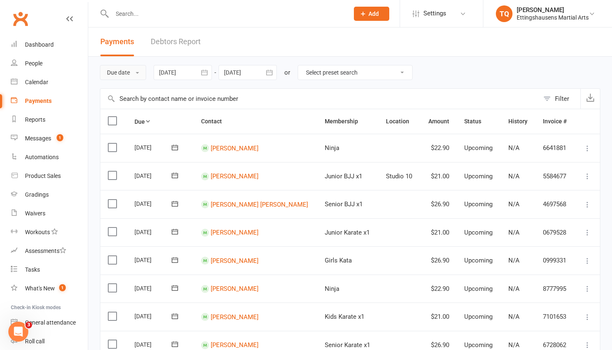
click at [132, 67] on button "Due date" at bounding box center [123, 72] width 46 height 15
click at [35, 214] on div "Waivers" at bounding box center [35, 213] width 20 height 7
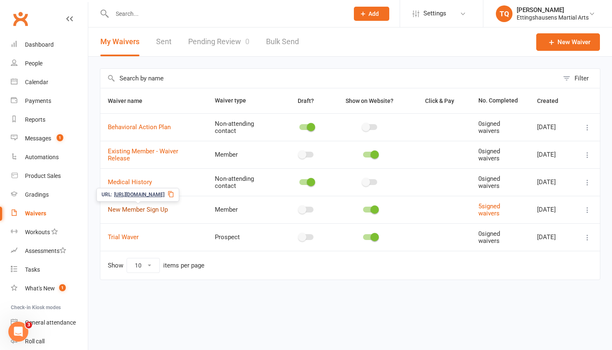
click at [147, 209] on link "New Member Sign Up" at bounding box center [138, 209] width 60 height 7
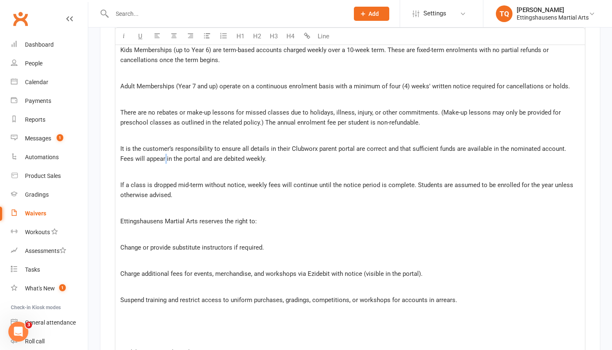
scroll to position [1186, 0]
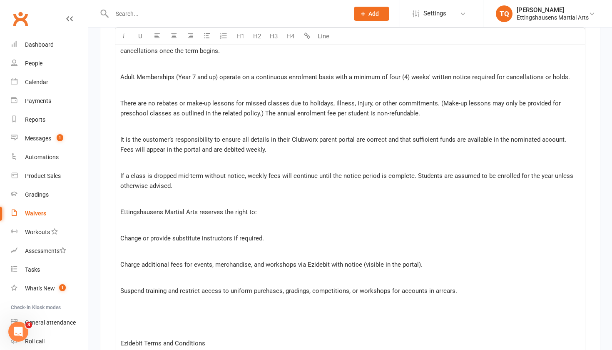
click at [264, 222] on p at bounding box center [350, 225] width 460 height 10
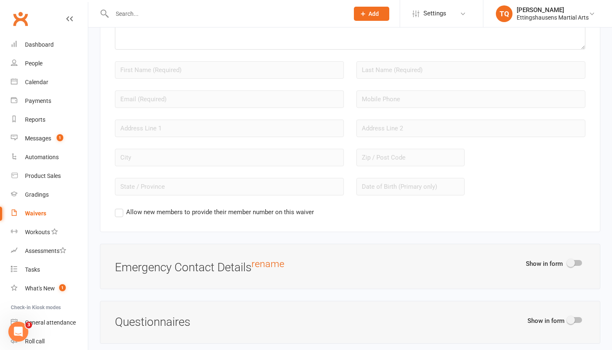
scroll to position [744, 0]
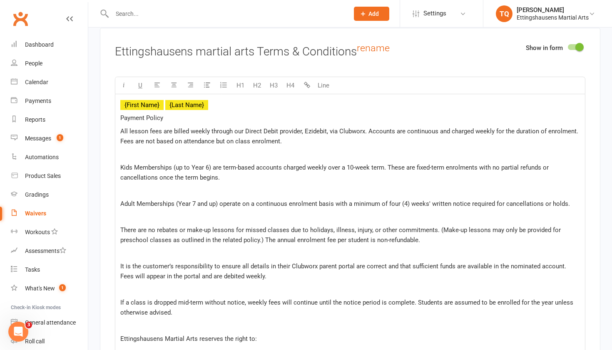
scroll to position [1059, 0]
click at [285, 139] on p "All lesson fees are billed weekly through our Direct Debit provider, Ezidebit, …" at bounding box center [350, 137] width 460 height 20
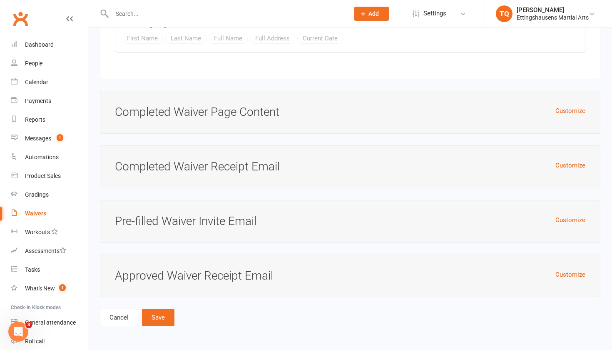
scroll to position [3589, 0]
click at [157, 311] on button "Save" at bounding box center [158, 317] width 32 height 17
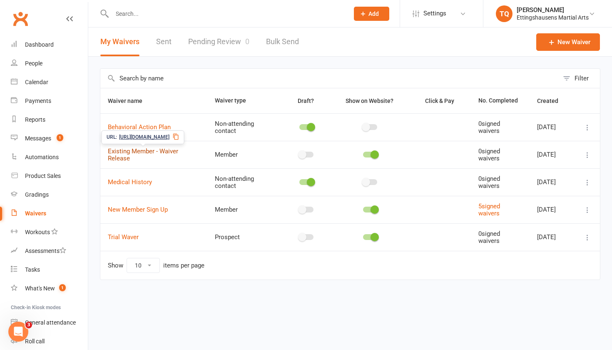
click at [152, 150] on link "Existing Member - Waiver Release" at bounding box center [143, 154] width 70 height 15
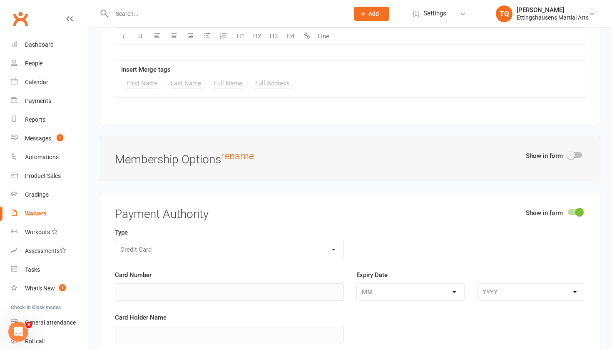
scroll to position [2849, 0]
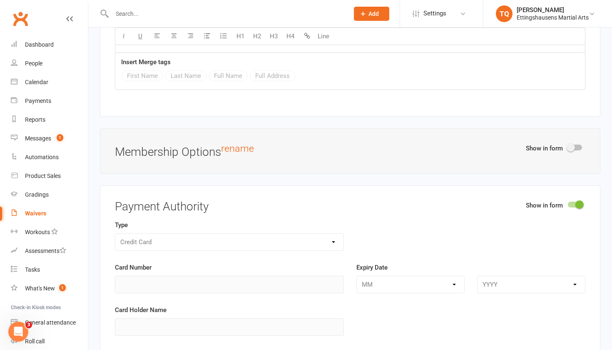
click at [577, 200] on span at bounding box center [579, 204] width 8 height 8
click at [568, 203] on input "checkbox" at bounding box center [568, 203] width 0 height 0
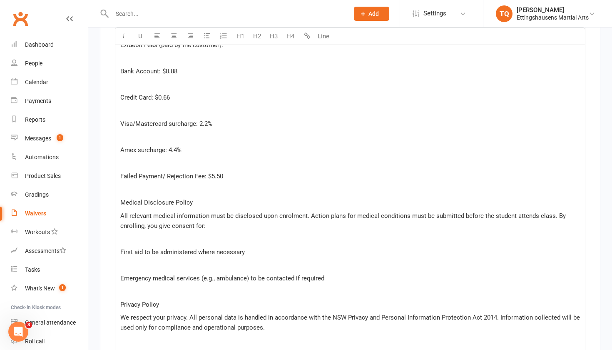
scroll to position [1750, 0]
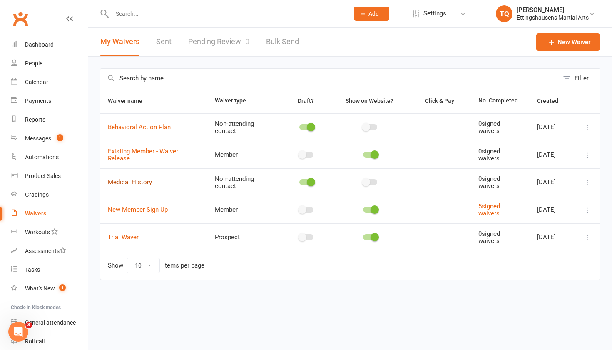
click at [136, 179] on link "Medical History" at bounding box center [130, 181] width 44 height 7
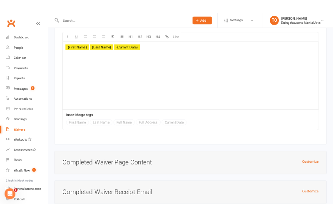
scroll to position [31, 0]
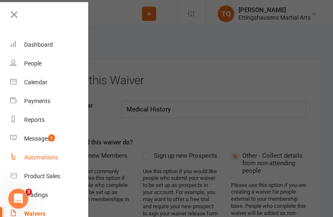
click at [45, 152] on link "Automations" at bounding box center [49, 157] width 79 height 19
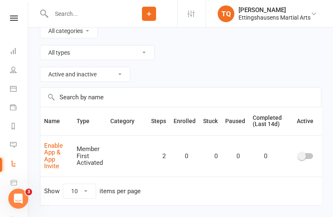
scroll to position [67, 0]
click at [299, 157] on span at bounding box center [302, 156] width 8 height 8
click at [299, 155] on input "checkbox" at bounding box center [299, 155] width 0 height 0
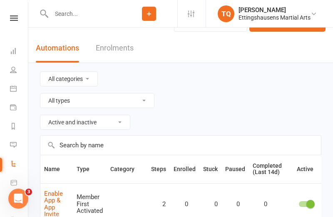
scroll to position [17, 0]
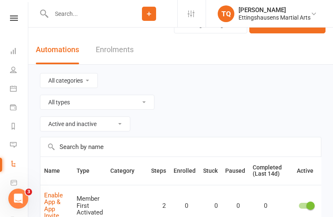
click at [117, 57] on link "Enrolments" at bounding box center [115, 49] width 38 height 29
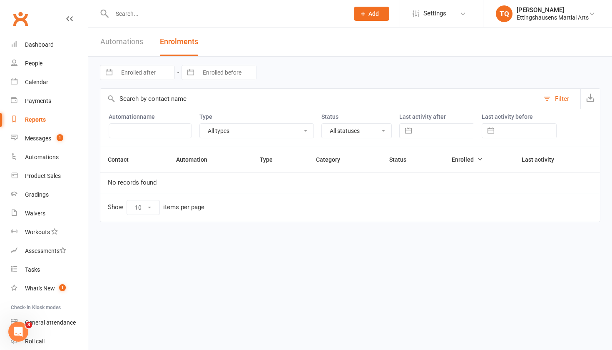
click at [123, 42] on link "Automations" at bounding box center [121, 41] width 43 height 29
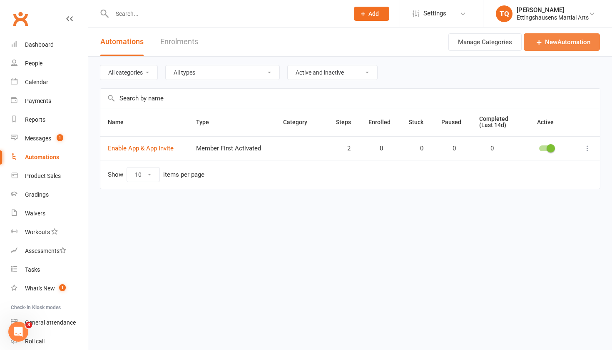
click at [568, 45] on link "New Automation" at bounding box center [562, 41] width 76 height 17
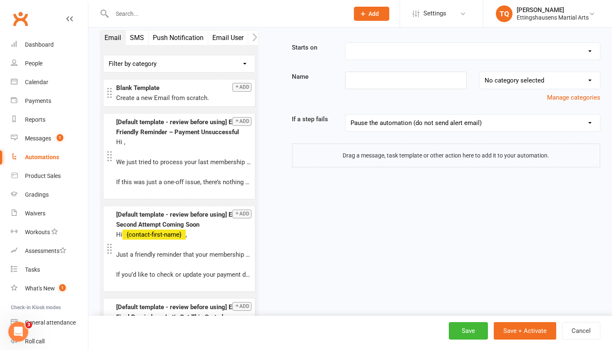
scroll to position [1, 0]
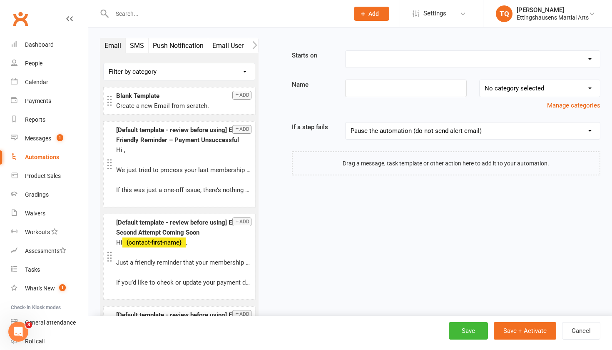
select select "12"
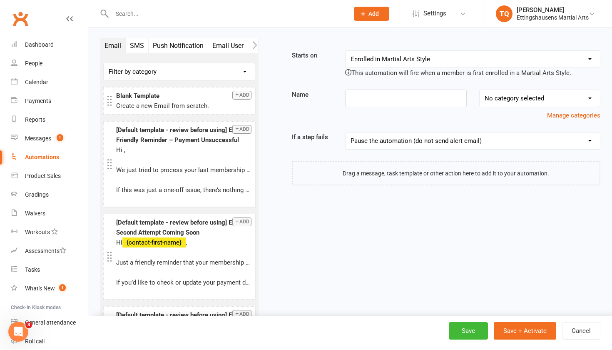
click at [373, 107] on div "Name No category selected Manage categories" at bounding box center [446, 105] width 321 height 31
click at [374, 102] on input at bounding box center [405, 98] width 121 height 17
click at [257, 48] on icon "button" at bounding box center [254, 45] width 5 height 9
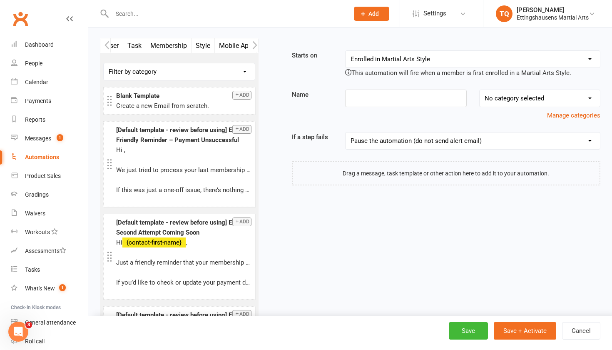
click at [257, 48] on icon "button" at bounding box center [254, 45] width 5 height 9
click at [113, 43] on button "Membership" at bounding box center [106, 45] width 45 height 15
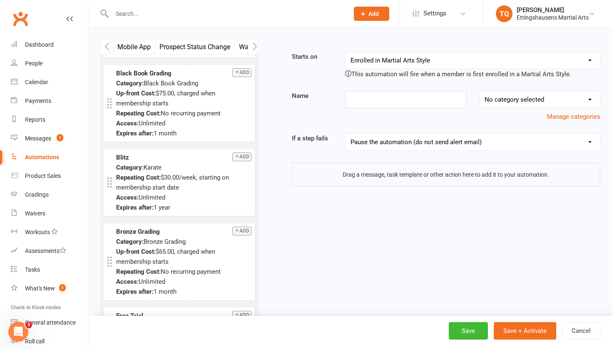
scroll to position [0, 230]
click at [210, 47] on button "Prospect Status Change" at bounding box center [192, 47] width 80 height 15
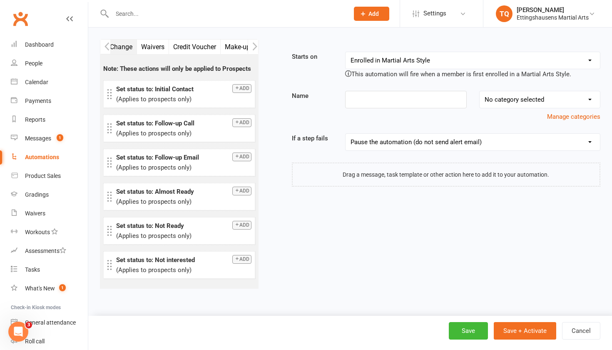
scroll to position [0, 332]
click at [143, 40] on button "Waivers" at bounding box center [145, 47] width 32 height 15
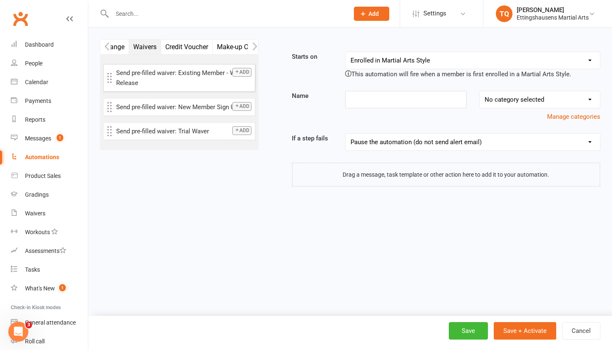
scroll to position [0, 0]
click at [242, 108] on button "Add" at bounding box center [241, 106] width 19 height 9
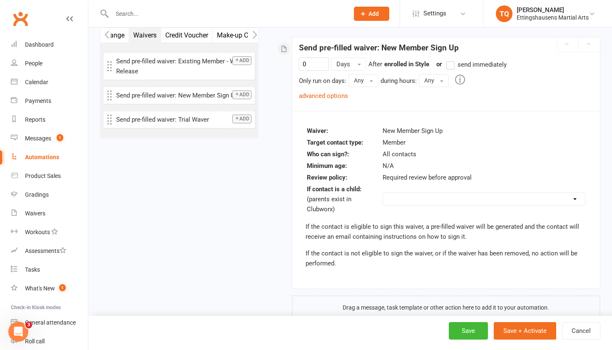
scroll to position [135, 0]
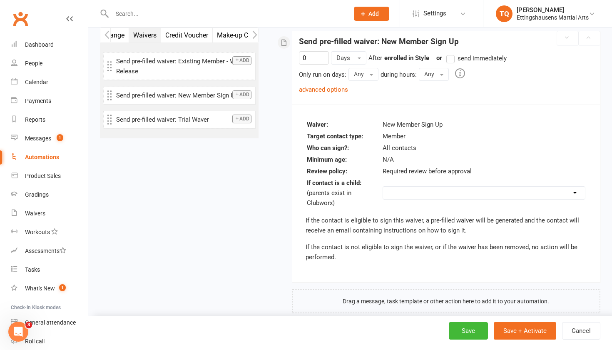
click at [411, 157] on td "N/A" at bounding box center [484, 159] width 204 height 11
click at [394, 159] on span "N/A" at bounding box center [388, 159] width 11 height 7
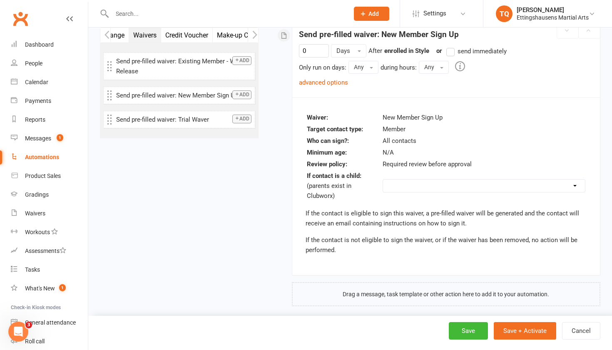
scroll to position [142, 0]
select select "send_to_parent"
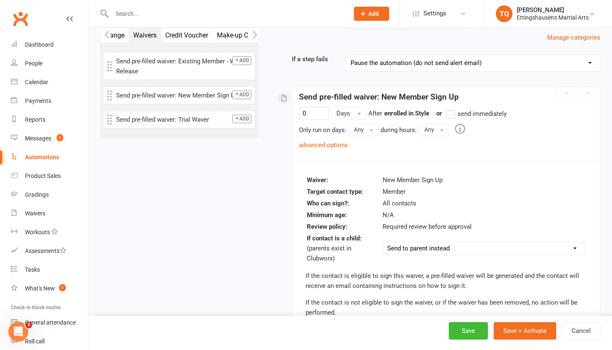
scroll to position [74, 0]
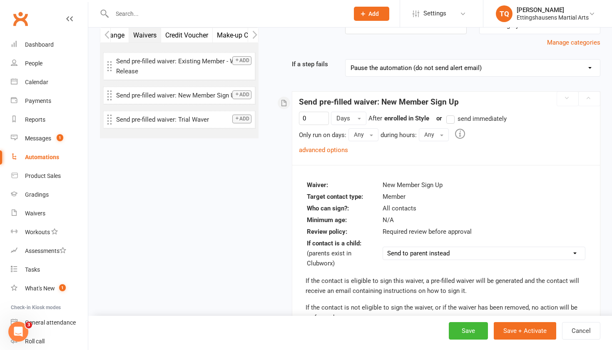
click at [453, 119] on label "send immediately" at bounding box center [476, 119] width 60 height 10
click at [452, 114] on input "send immediately" at bounding box center [448, 114] width 5 height 0
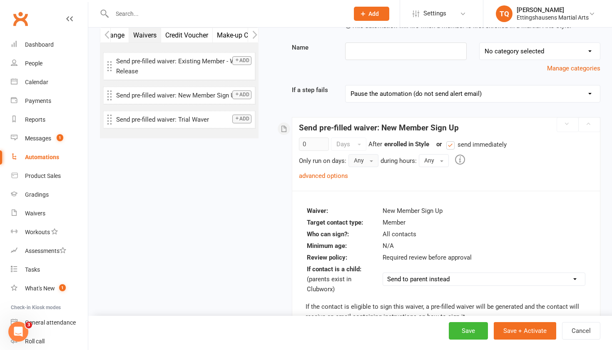
scroll to position [42, 0]
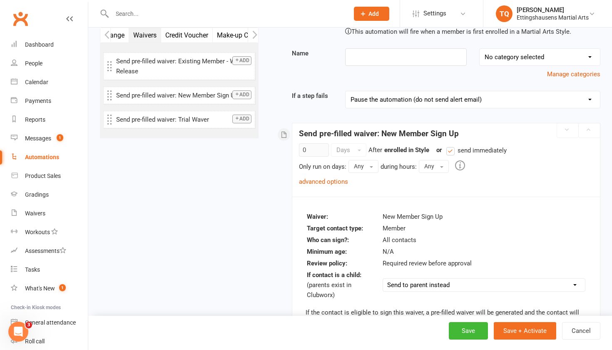
select select "1"
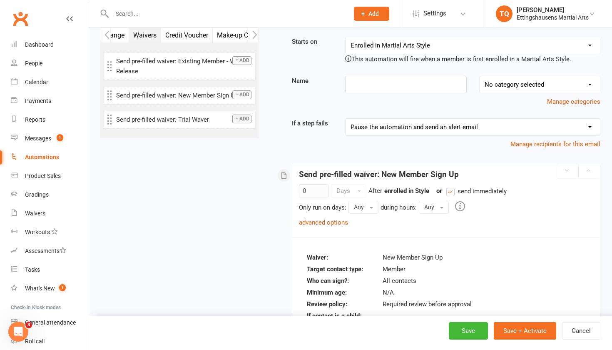
scroll to position [11, 0]
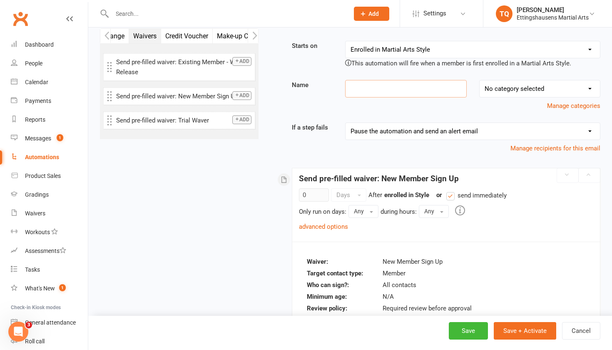
click at [401, 90] on input at bounding box center [405, 88] width 121 height 17
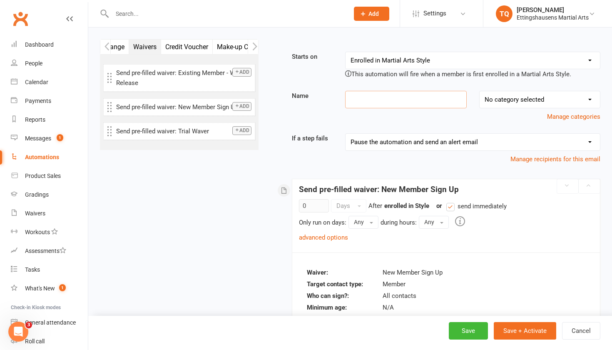
scroll to position [0, 0]
click at [568, 117] on button "Manage categories" at bounding box center [573, 117] width 53 height 10
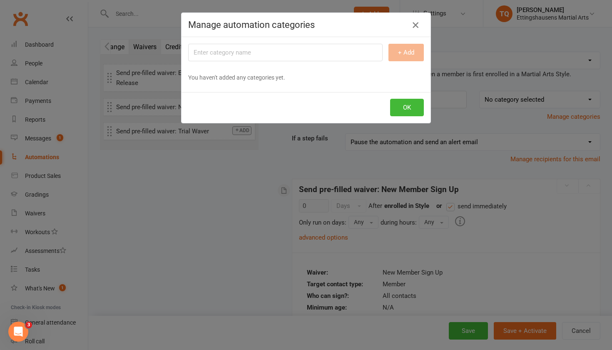
click at [413, 28] on icon "button" at bounding box center [416, 25] width 10 height 10
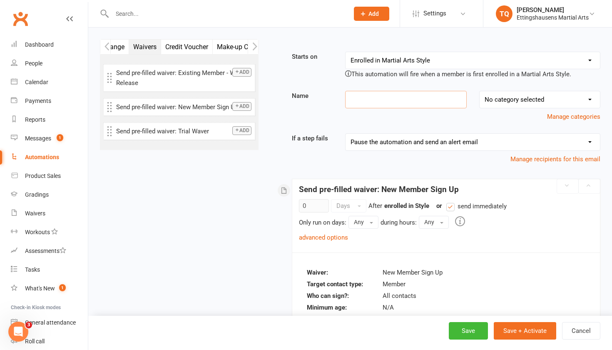
click at [416, 102] on input at bounding box center [405, 99] width 121 height 17
click at [356, 100] on input "enrolment" at bounding box center [405, 99] width 121 height 17
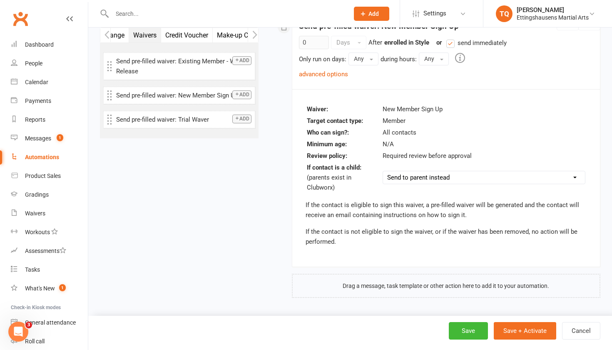
scroll to position [170, 0]
type input "Enrolment"
click at [473, 336] on button "Save" at bounding box center [468, 330] width 39 height 17
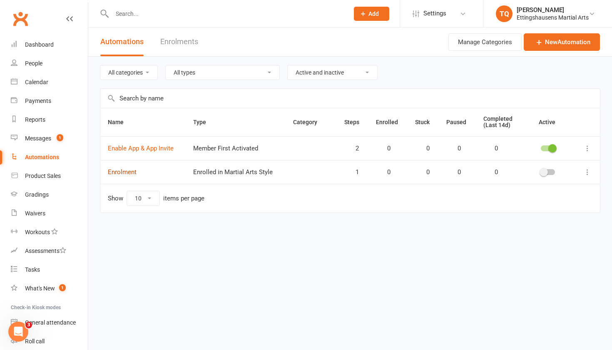
click at [122, 175] on link "Enrolment" at bounding box center [122, 171] width 29 height 7
click at [546, 174] on span at bounding box center [544, 172] width 8 height 8
click at [541, 171] on input "checkbox" at bounding box center [541, 171] width 0 height 0
click at [34, 63] on div "People" at bounding box center [33, 63] width 17 height 7
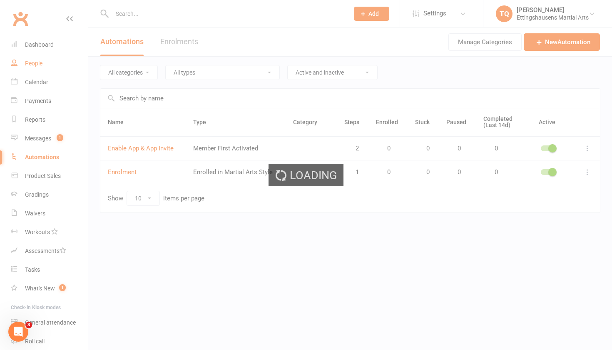
select select "100"
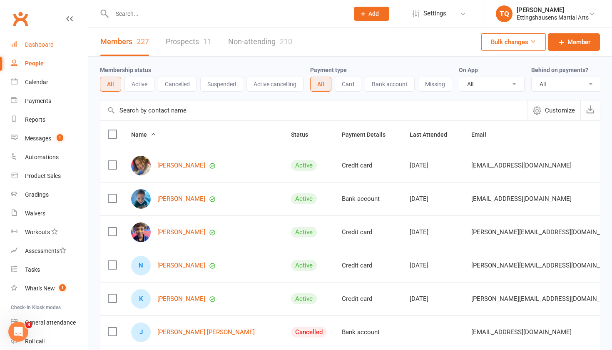
click at [36, 44] on div "Dashboard" at bounding box center [39, 44] width 29 height 7
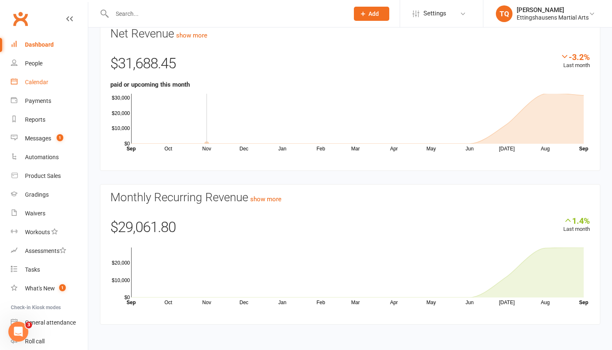
scroll to position [54, 0]
click at [33, 83] on div "Calendar" at bounding box center [36, 82] width 23 height 7
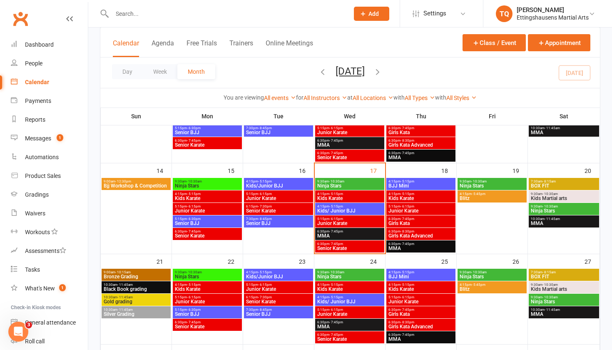
scroll to position [207, 0]
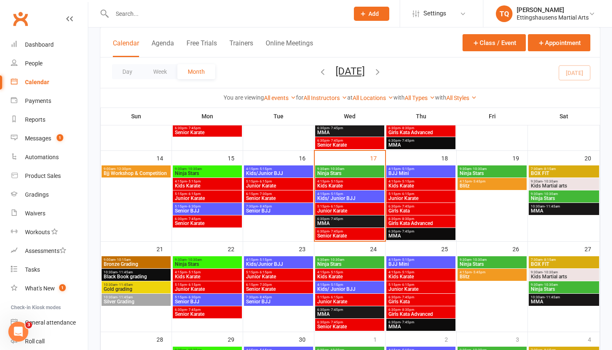
click at [145, 265] on span "Bronze Grading" at bounding box center [136, 264] width 66 height 5
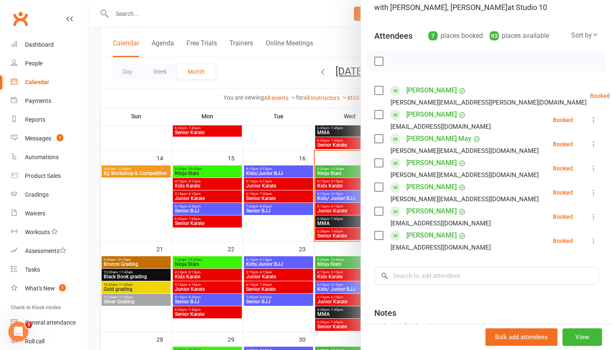
scroll to position [71, 0]
click at [42, 43] on div "Dashboard" at bounding box center [39, 44] width 29 height 7
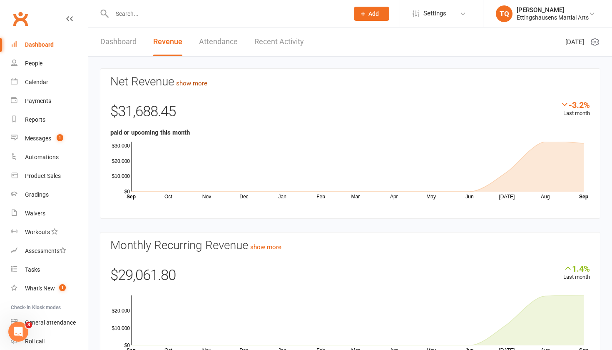
click at [199, 82] on link "show more" at bounding box center [191, 83] width 31 height 7
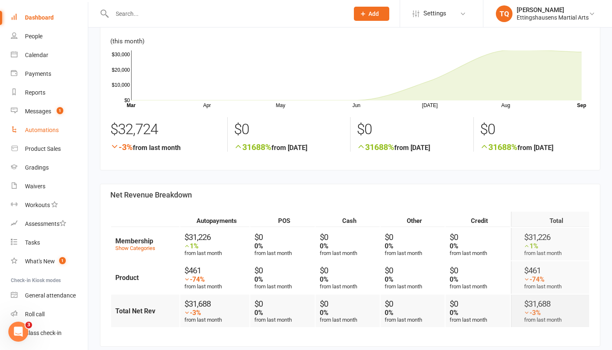
scroll to position [27, 0]
click at [34, 112] on div "Messages" at bounding box center [38, 111] width 26 height 7
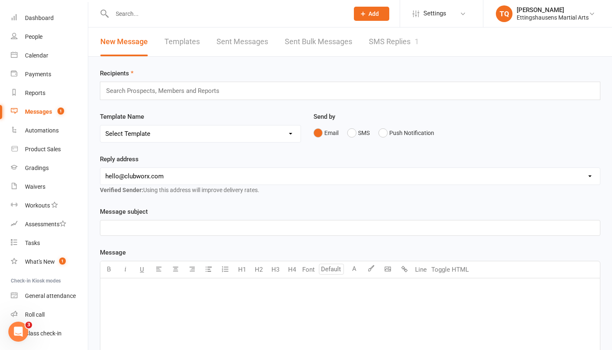
click at [396, 45] on link "SMS Replies 1" at bounding box center [394, 41] width 50 height 29
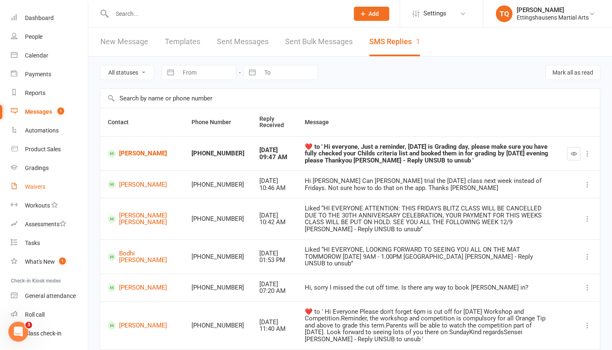
click at [39, 190] on link "Waivers" at bounding box center [49, 186] width 77 height 19
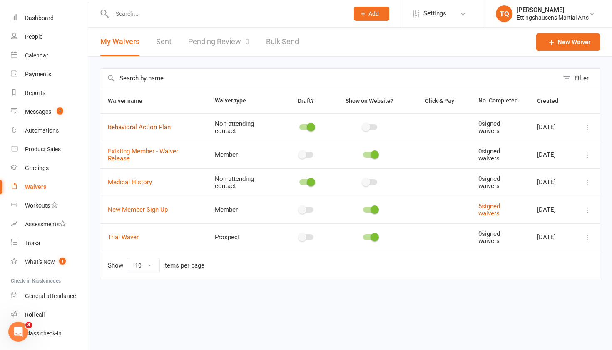
click at [138, 128] on link "Behavioral Action Plan" at bounding box center [139, 126] width 63 height 7
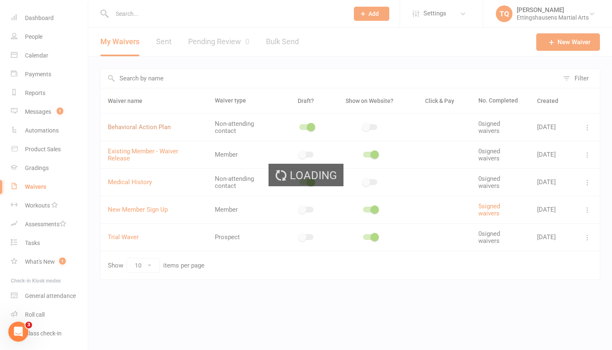
select select "do_not_copy_answers"
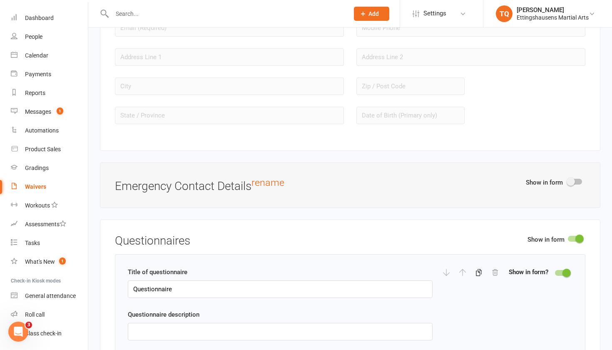
scroll to position [885, 0]
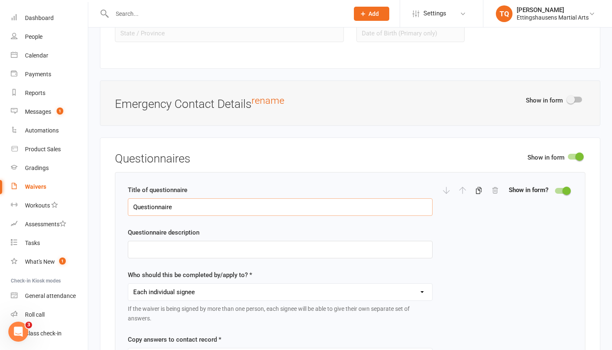
click at [168, 204] on input "Questionnaire" at bounding box center [280, 206] width 305 height 17
type input "Behavioural Action Plan"
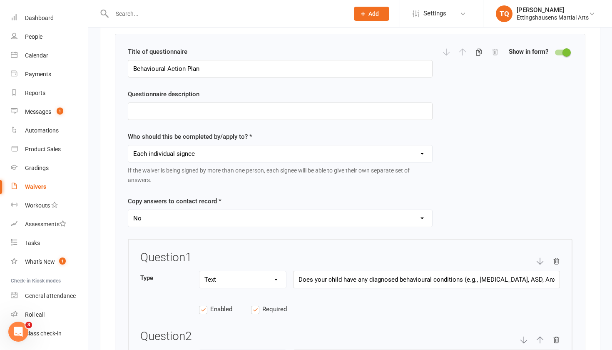
scroll to position [1050, 0]
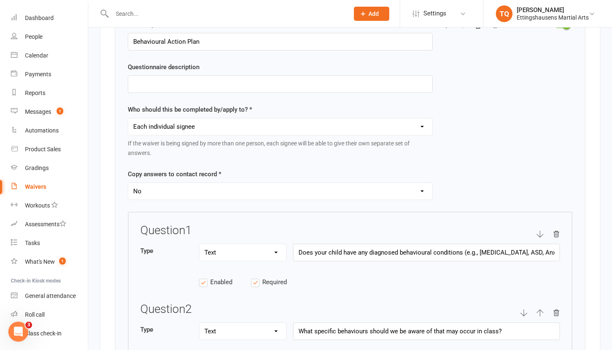
click at [219, 171] on label "Copy answers to contact record *" at bounding box center [175, 174] width 94 height 10
select select "copy_answers_for_all_signees"
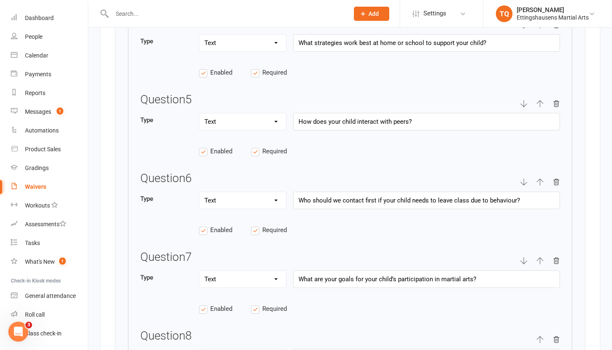
scroll to position [1501, 0]
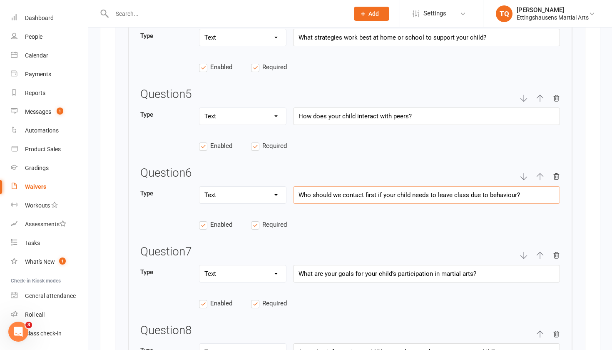
drag, startPoint x: 412, startPoint y: 191, endPoint x: 424, endPoint y: 192, distance: 12.1
click at [424, 192] on input "Who should we contact first if your child needs to leave class due to behaviour?" at bounding box center [426, 194] width 267 height 17
drag, startPoint x: 436, startPoint y: 190, endPoint x: 451, endPoint y: 192, distance: 14.3
click at [451, 192] on input "Who should we contact first if your child needs to leave class due to behaviour?" at bounding box center [426, 194] width 267 height 17
drag, startPoint x: 467, startPoint y: 190, endPoint x: 436, endPoint y: 191, distance: 30.4
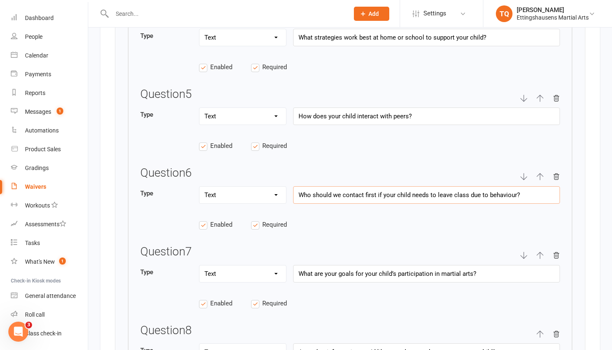
click at [437, 191] on input "Who should we contact first if your child needs to leave class due to behaviour?" at bounding box center [426, 194] width 267 height 17
type input "Who should we contact first if your child needs to be contacted due to behaviou…"
click at [404, 127] on div "Type Text Select Checkbox How does your child interact with peers?" at bounding box center [350, 120] width 420 height 27
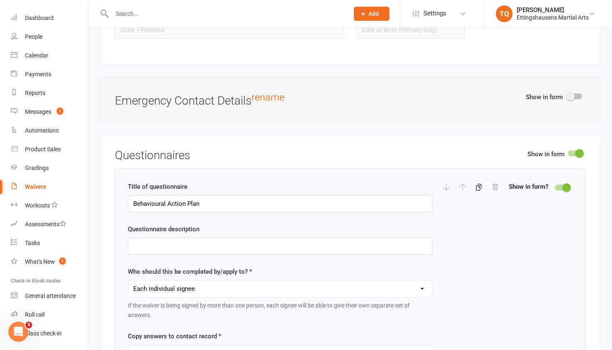
scroll to position [874, 0]
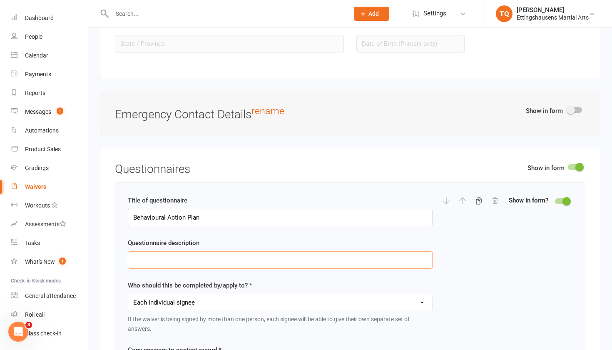
click at [168, 266] on input "text" at bounding box center [280, 259] width 305 height 17
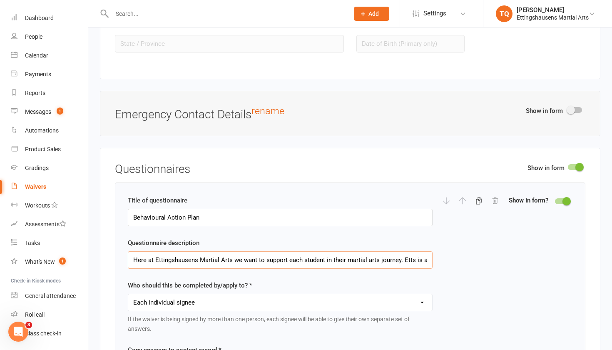
click at [346, 258] on input "Here at Ettingshausens Martial Arts we want to support each student in their ma…" at bounding box center [280, 259] width 305 height 17
click at [426, 259] on input "Here at Ettingshausens Martial Arts we want to support each student in their ma…" at bounding box center [280, 259] width 305 height 17
click at [205, 259] on input "Here at Ettingshausens Martial Arts we want to support each student in their ma…" at bounding box center [280, 259] width 305 height 17
click at [417, 264] on input "Here at Ettingshausens Martial Arts we want to support each student in their ma…" at bounding box center [280, 259] width 305 height 17
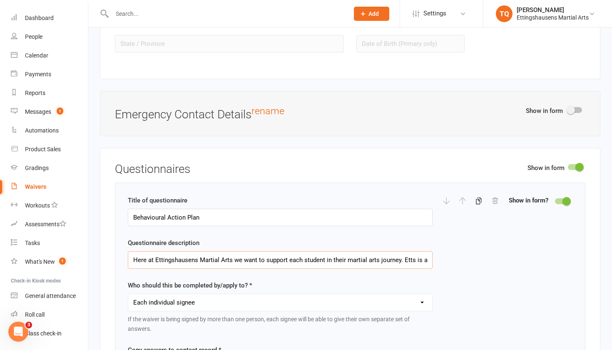
click at [417, 261] on input "Here at Ettingshausens Martial Arts we want to support each student in their ma…" at bounding box center [280, 259] width 305 height 17
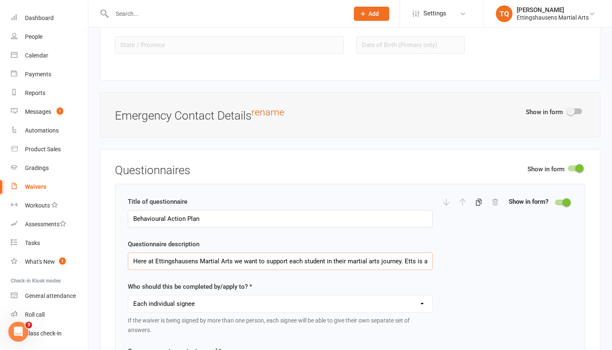
type input "Here at Ettingshausens Martial Arts we want to support each student in their ma…"
click at [297, 228] on div "Title of questionnaire Behavioural Action Plan Questionnaire description Here a…" at bounding box center [280, 293] width 305 height 192
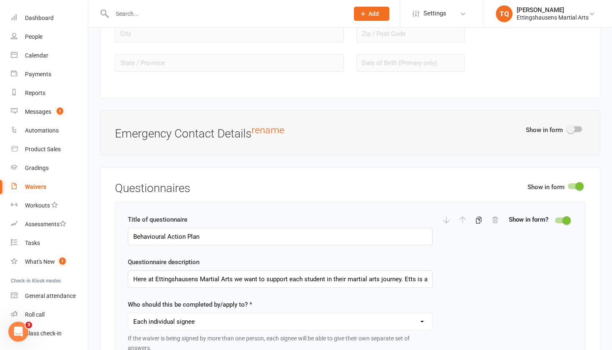
scroll to position [854, 0]
click at [200, 274] on input "Here at Ettingshausens Martial Arts we want to support each student in their ma…" at bounding box center [280, 279] width 305 height 17
click at [202, 250] on div "Title of questionnaire Behavioural Action Plan Questionnaire description Here a…" at bounding box center [280, 311] width 305 height 192
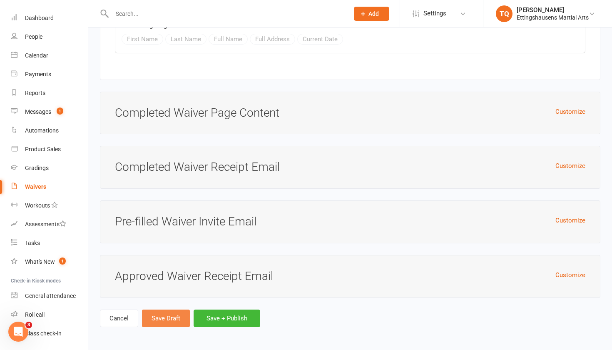
scroll to position [2453, 0]
click at [161, 316] on button "Save Draft" at bounding box center [166, 318] width 48 height 17
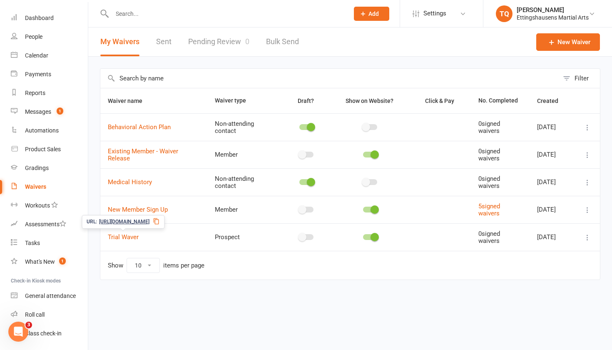
click at [122, 240] on span "Trial Waver" at bounding box center [123, 237] width 31 height 16
click at [126, 219] on span "https://app.clubworx.com/s/iI51a8nT" at bounding box center [124, 222] width 50 height 8
click at [371, 155] on span at bounding box center [375, 154] width 8 height 8
click at [363, 153] on input "checkbox" at bounding box center [363, 153] width 0 height 0
click at [145, 207] on link "New Member Sign Up" at bounding box center [138, 209] width 60 height 7
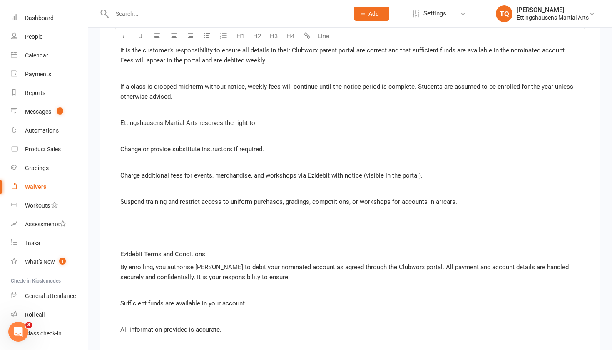
scroll to position [1291, 0]
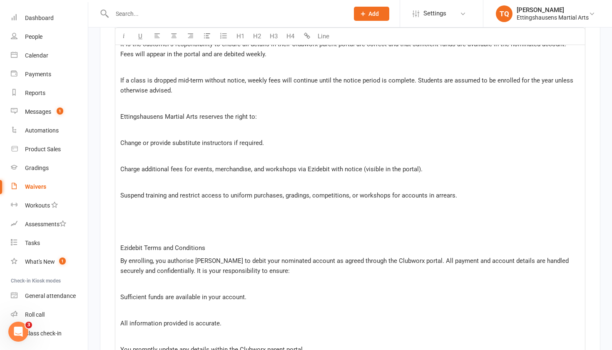
click at [441, 192] on span "Suspend training and restrict access to uniform purchases, gradings, competitio…" at bounding box center [288, 195] width 337 height 7
click at [501, 179] on p at bounding box center [350, 182] width 460 height 10
click at [451, 195] on span "Suspend training and restrict access to uniform purchases, gradings, competitio…" at bounding box center [288, 195] width 337 height 7
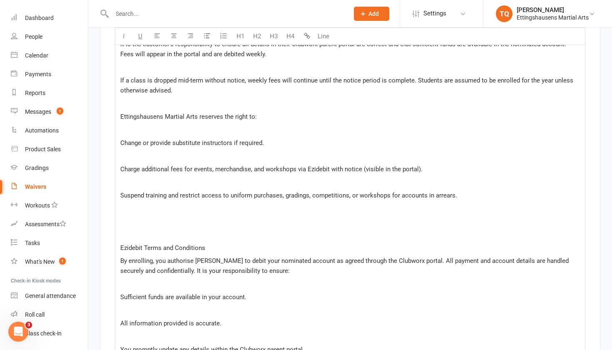
click at [286, 177] on p at bounding box center [350, 182] width 460 height 10
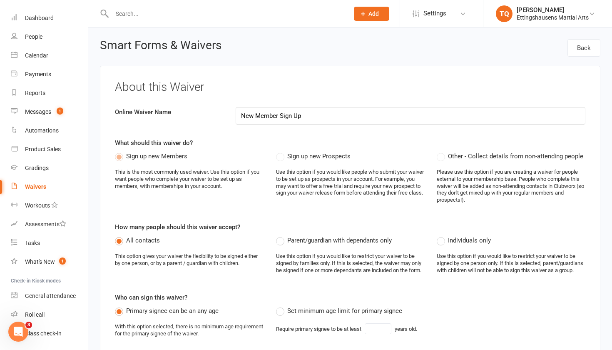
scroll to position [0, 0]
